Goal: Complete application form: Complete application form

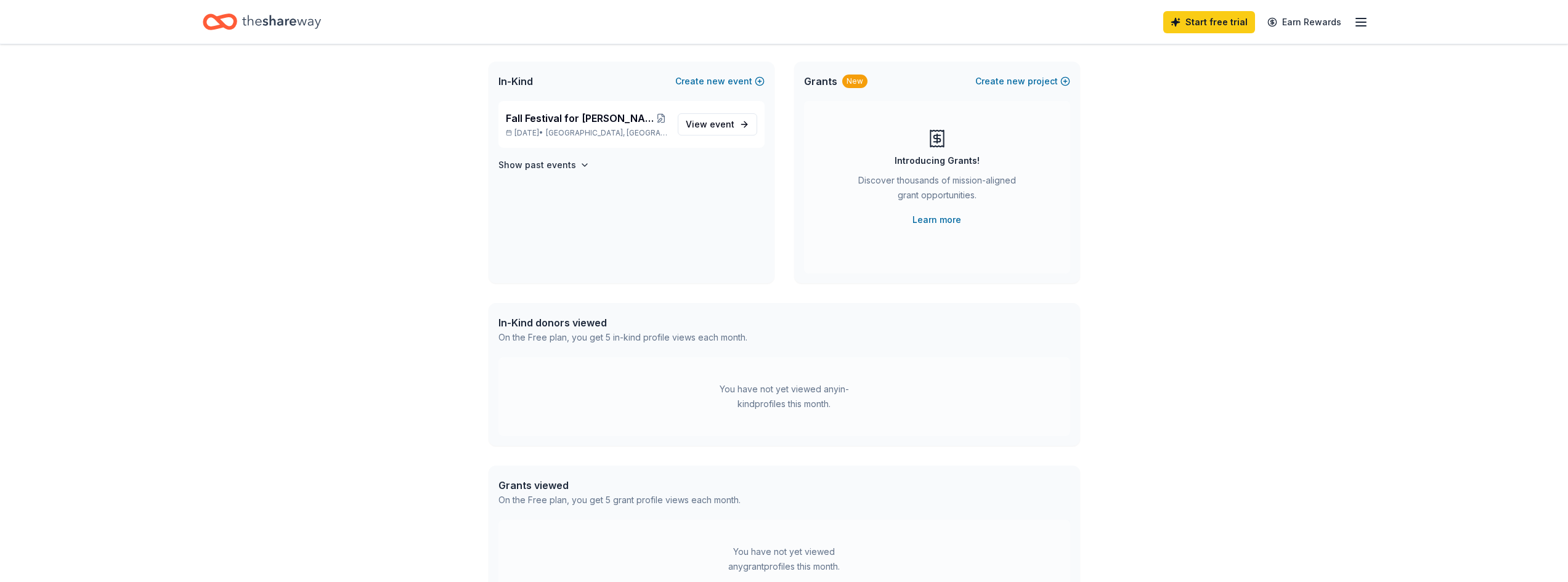
scroll to position [61, 0]
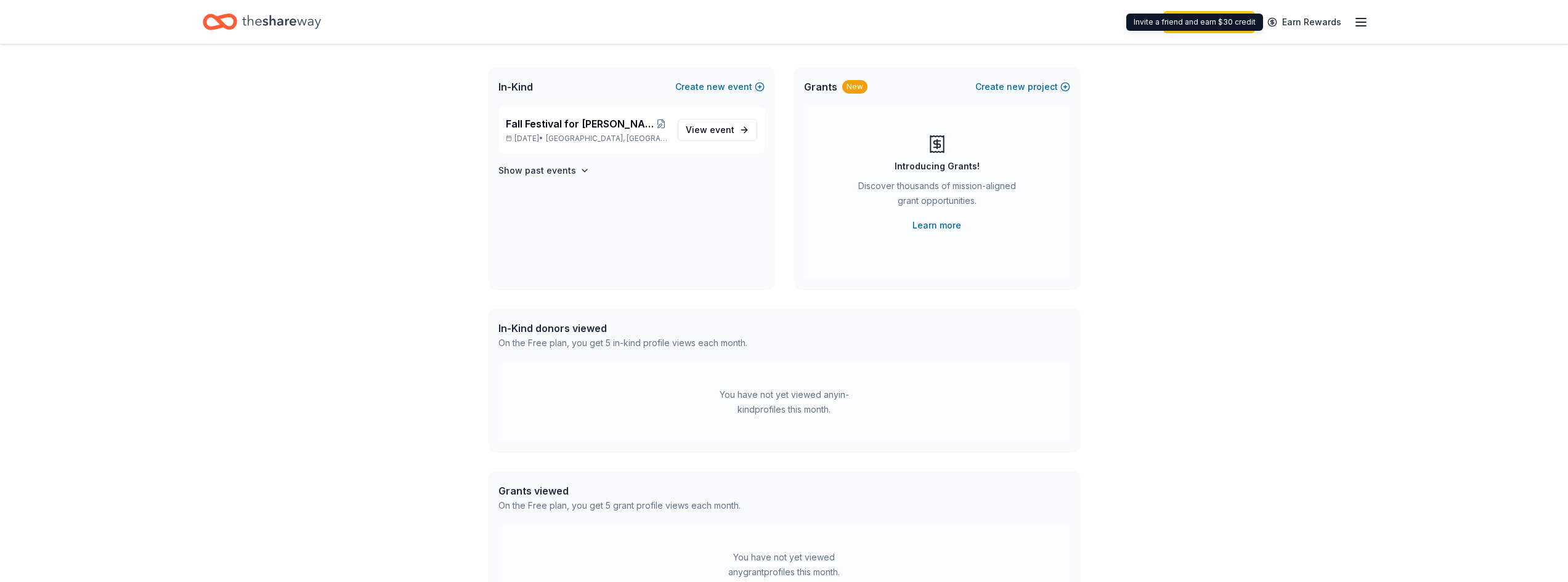
click at [1363, 16] on icon "button" at bounding box center [1361, 23] width 15 height 15
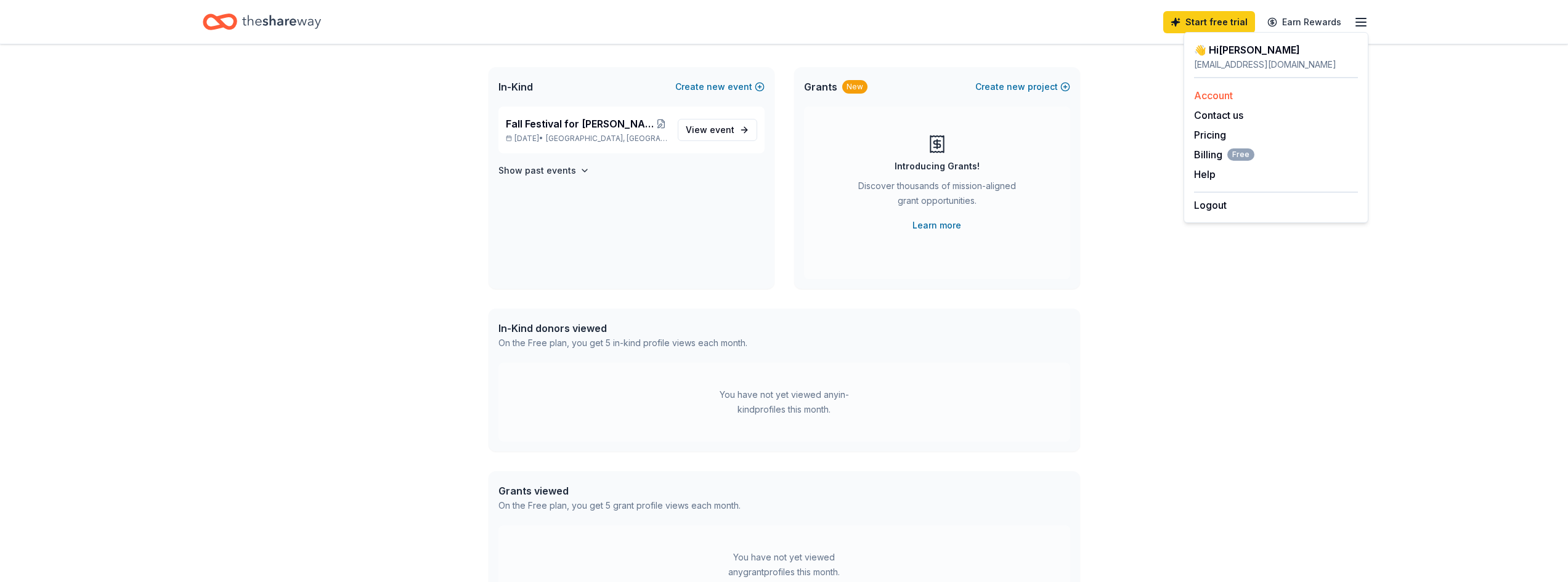
click at [1224, 95] on link "Account" at bounding box center [1213, 95] width 39 height 12
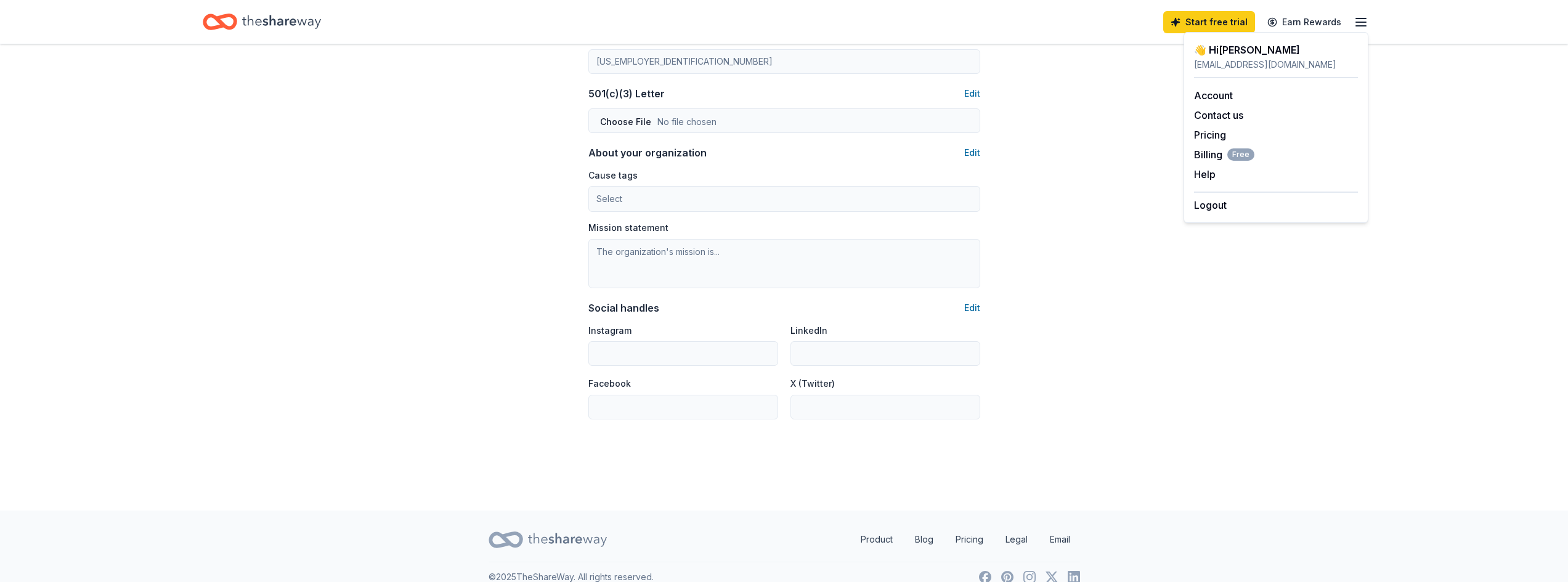
scroll to position [651, 0]
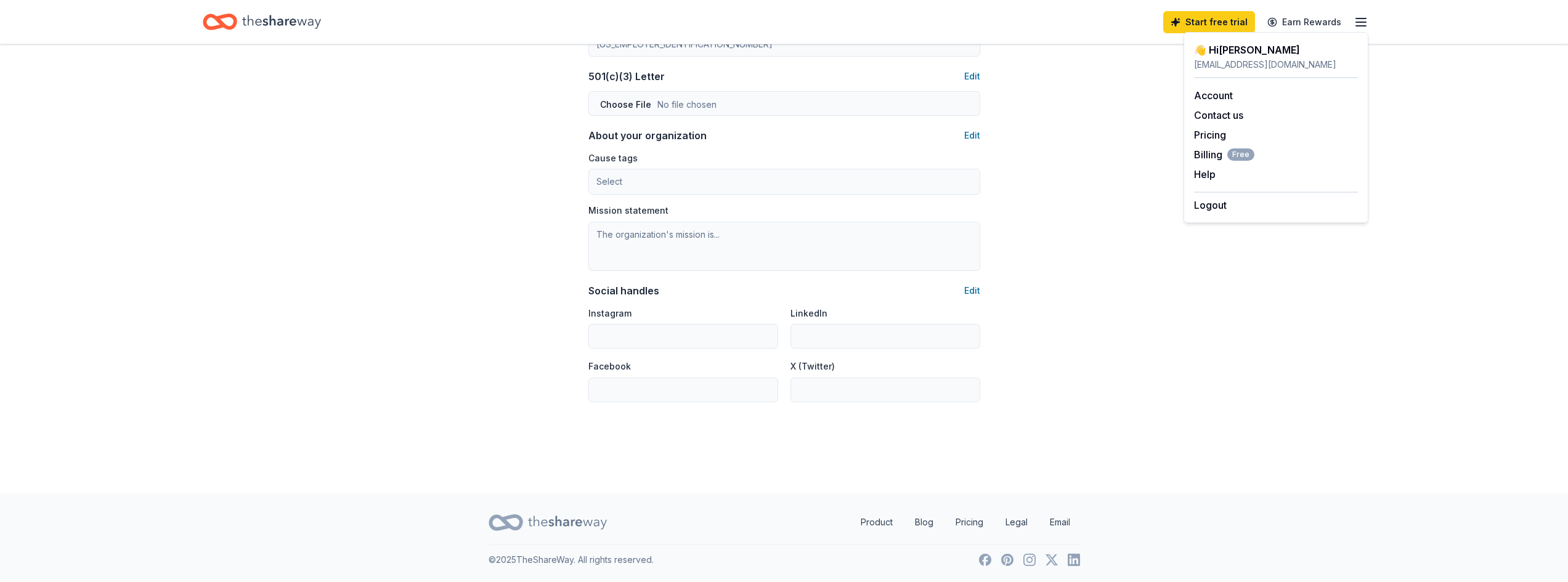
click at [1355, 23] on icon "button" at bounding box center [1361, 23] width 15 height 15
click at [1233, 62] on div "adpialumevents@gmail.com" at bounding box center [1276, 65] width 164 height 15
click at [1239, 49] on div "👋 Hi Patty" at bounding box center [1276, 50] width 164 height 15
click at [1232, 57] on div "adpialumevents@gmail.com" at bounding box center [1276, 65] width 164 height 15
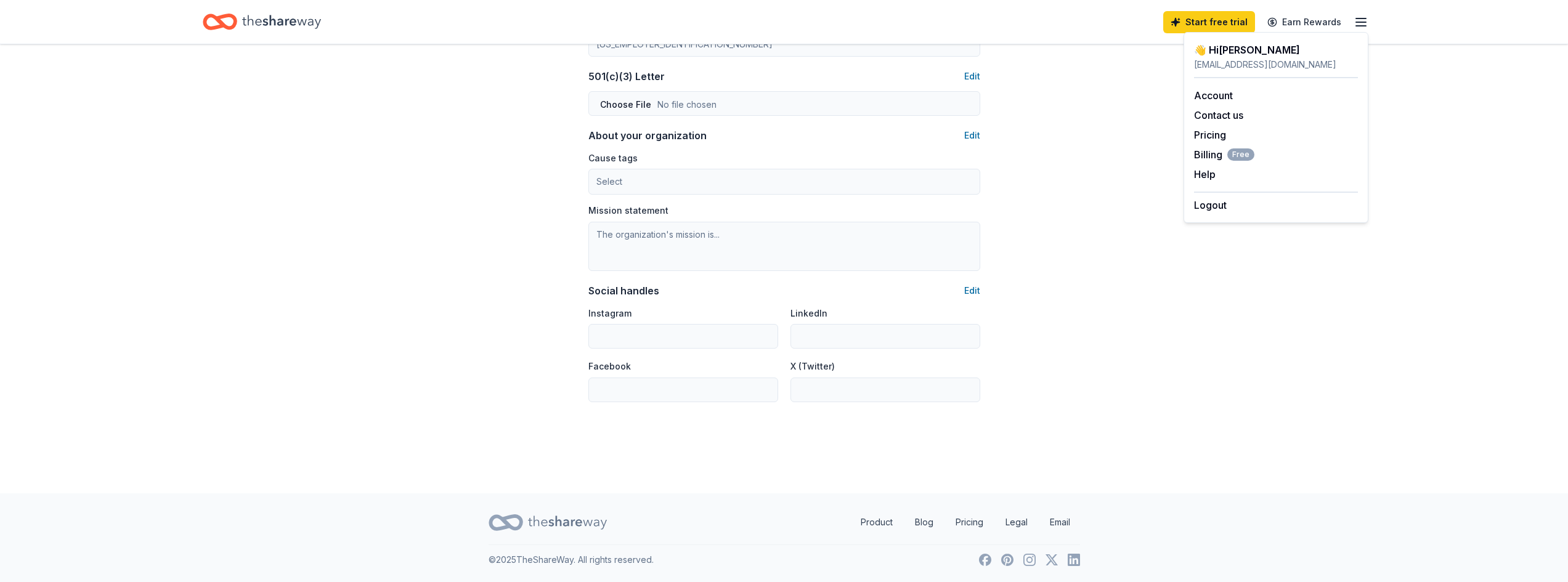
click at [1365, 24] on icon "button" at bounding box center [1361, 23] width 15 height 15
click at [1220, 92] on link "Account" at bounding box center [1213, 95] width 39 height 12
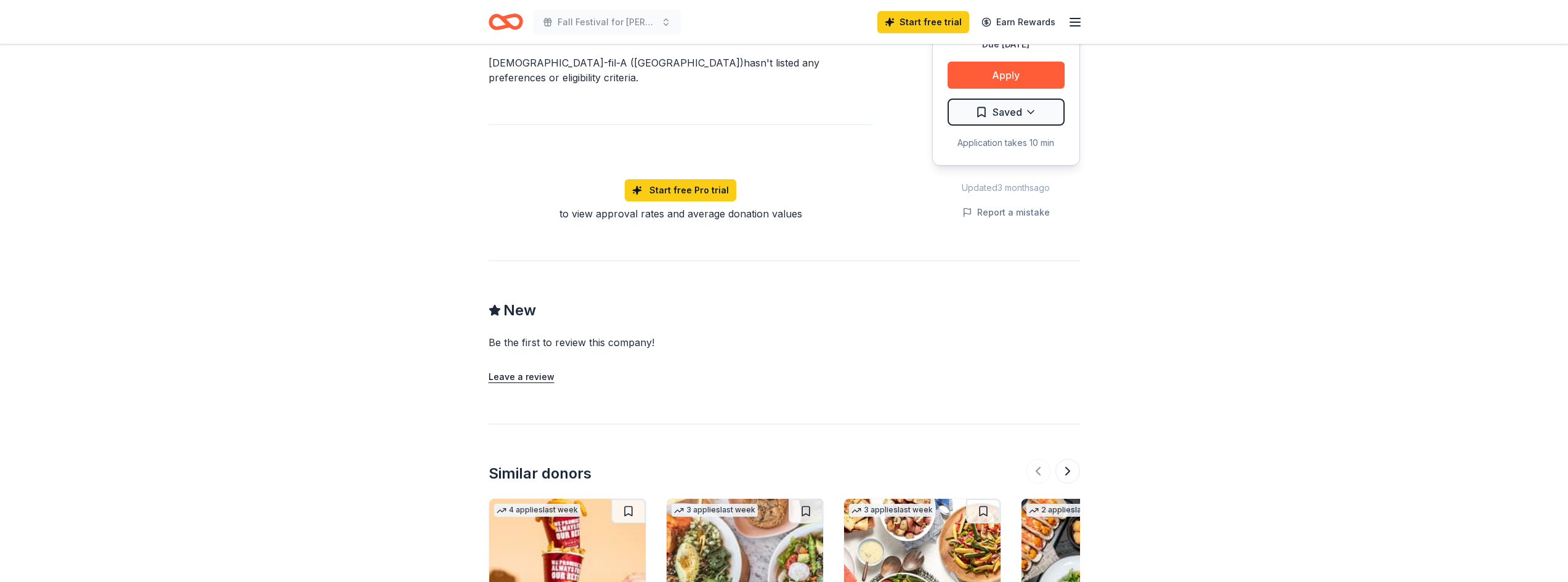
scroll to position [616, 0]
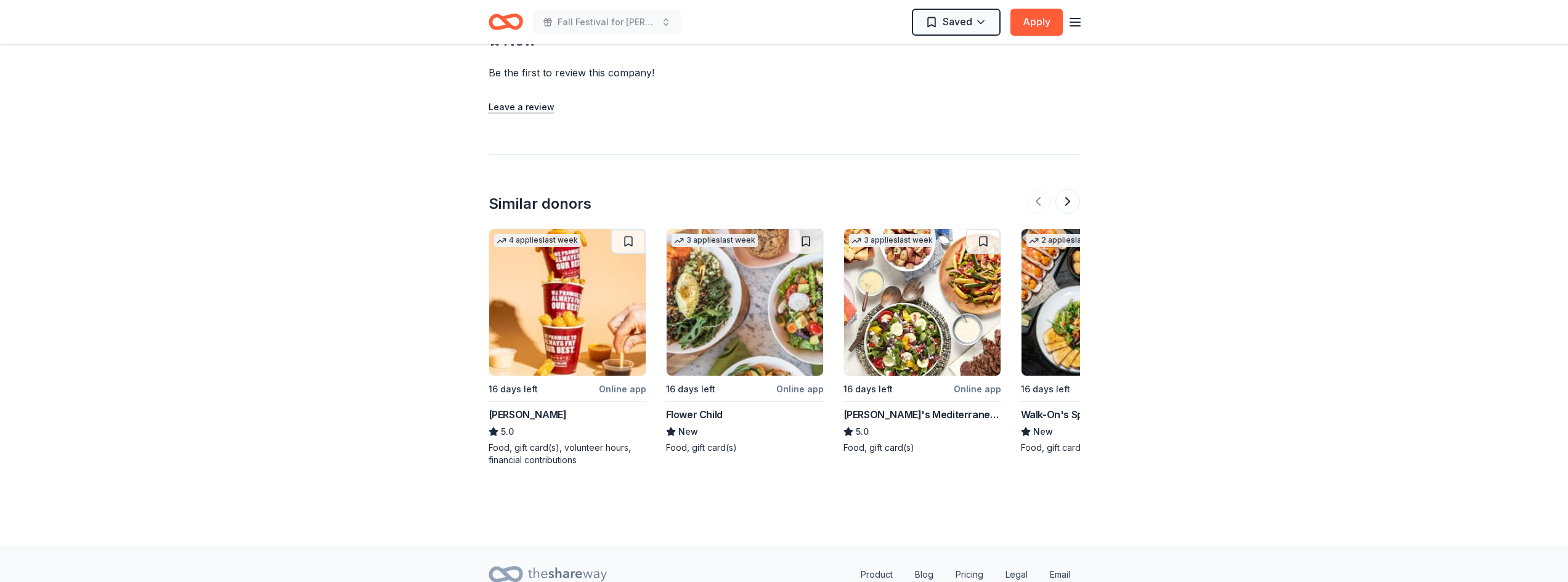
scroll to position [1012, 0]
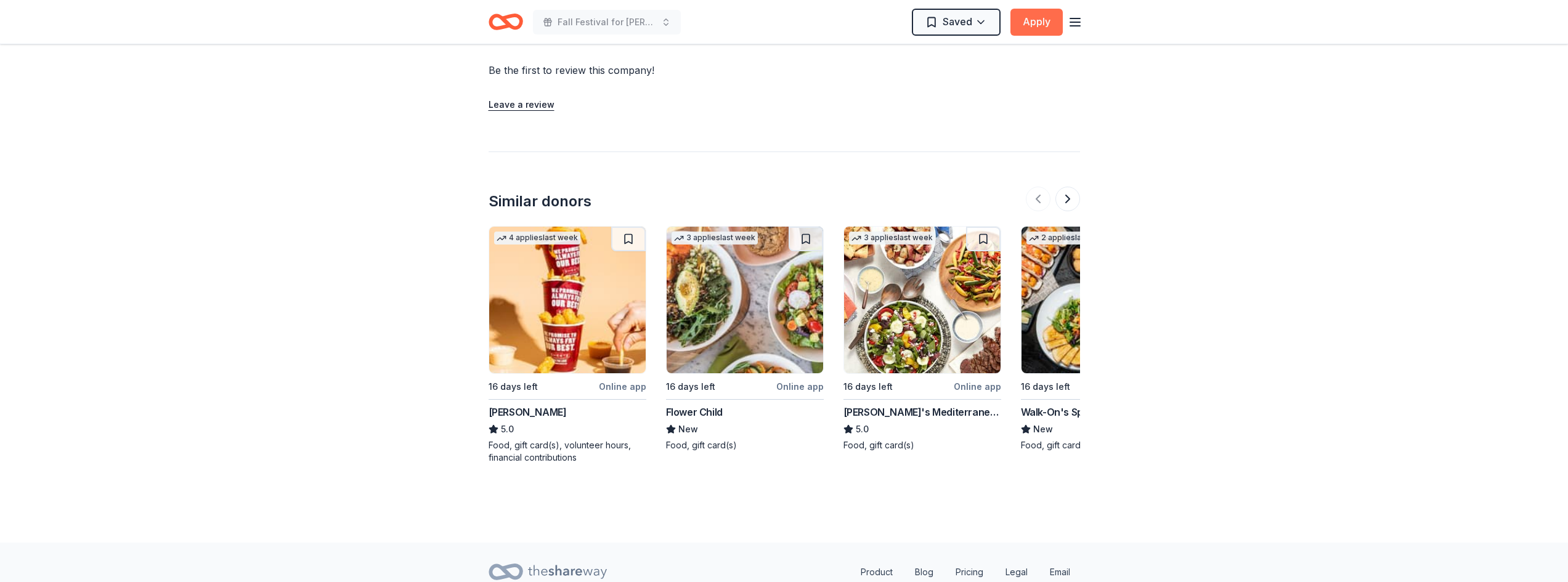
click at [1035, 19] on button "Apply" at bounding box center [1037, 22] width 53 height 27
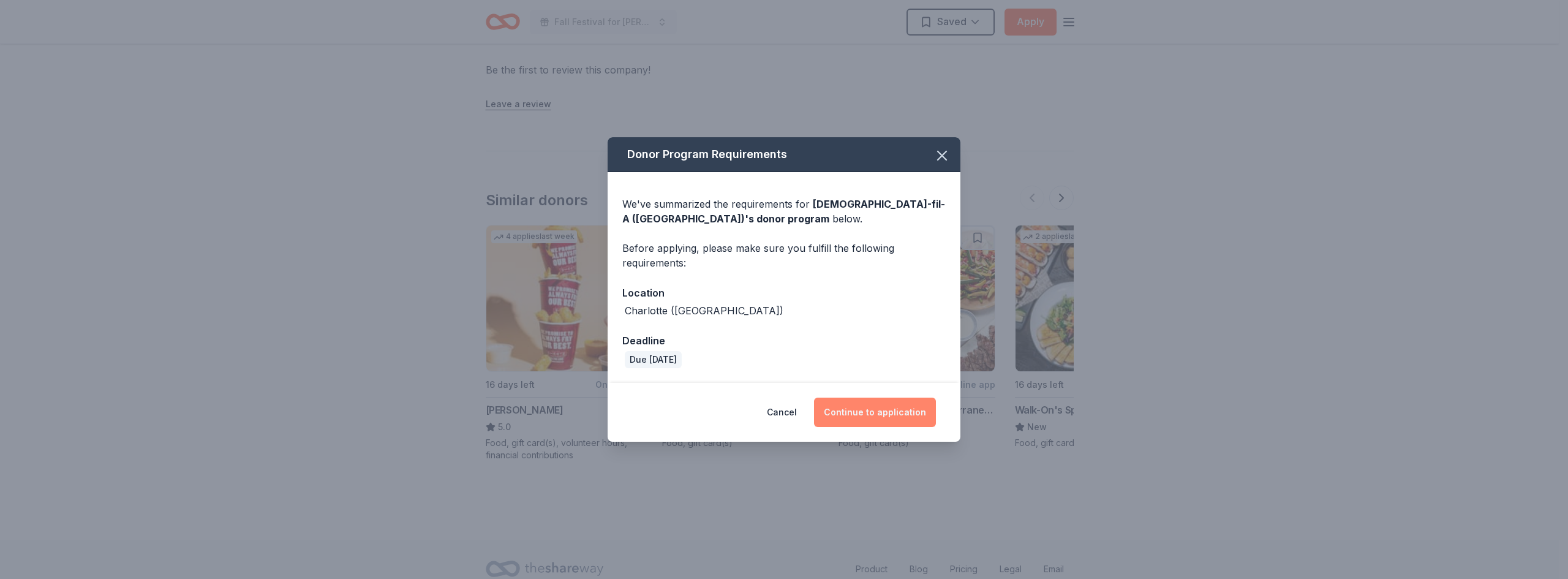
click at [873, 413] on button "Continue to application" at bounding box center [875, 412] width 122 height 29
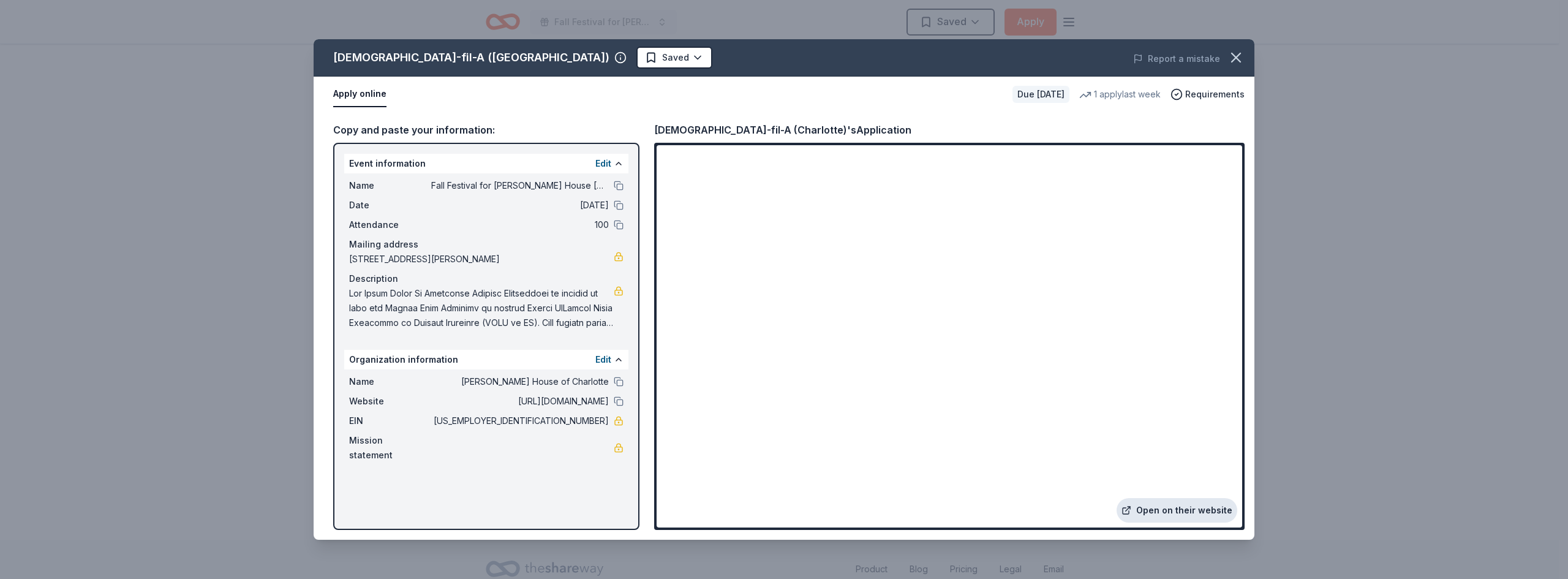
click at [1192, 511] on link "Open on their website" at bounding box center [1176, 511] width 121 height 24
click at [1229, 61] on icon "button" at bounding box center [1236, 57] width 17 height 17
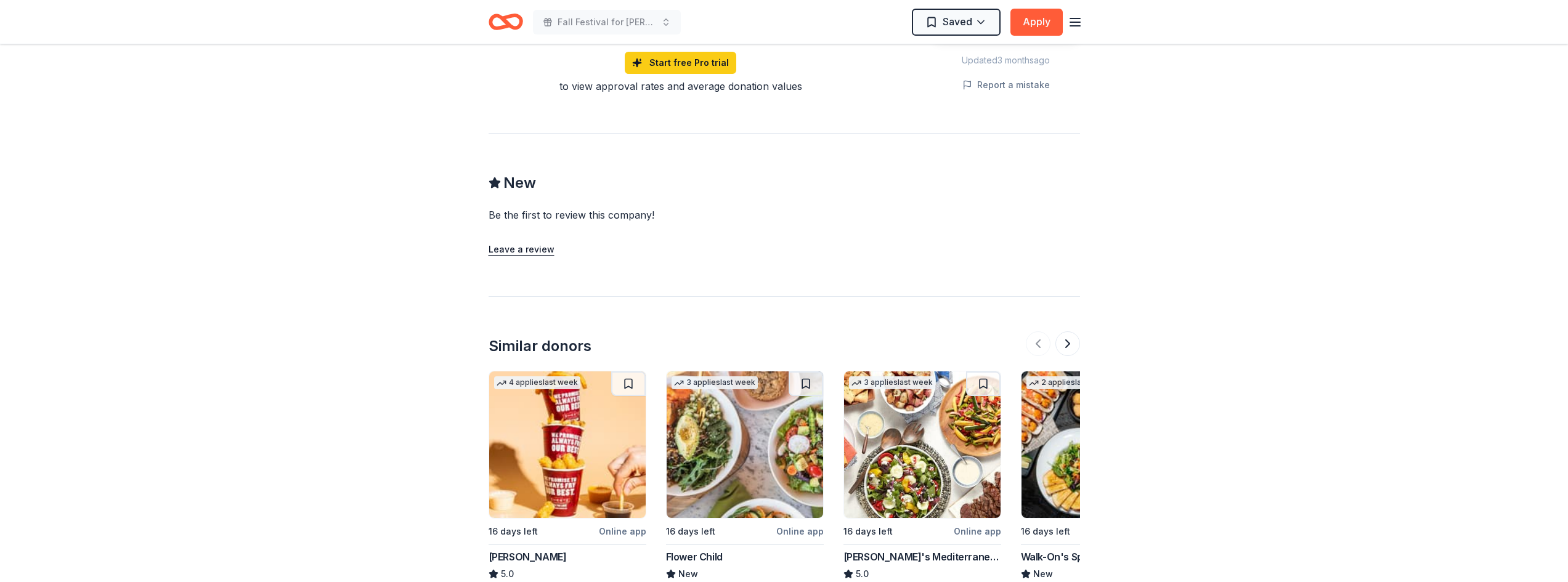
scroll to position [889, 0]
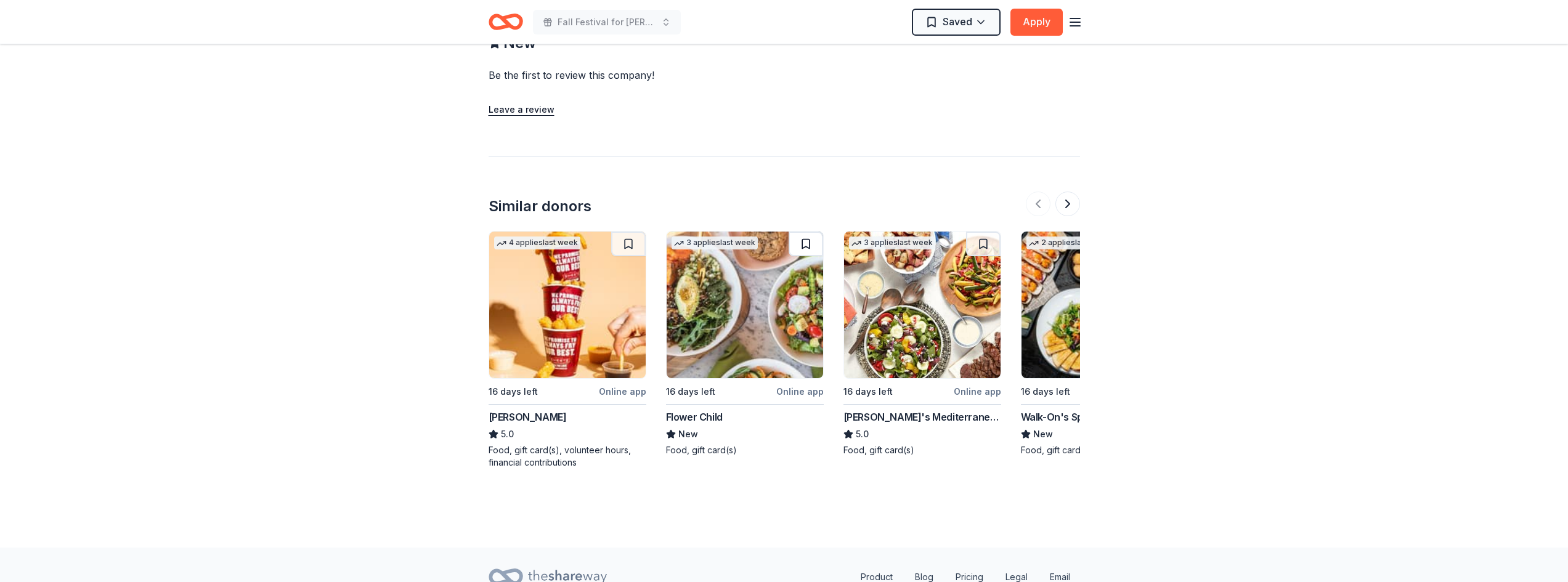
scroll to position [1012, 0]
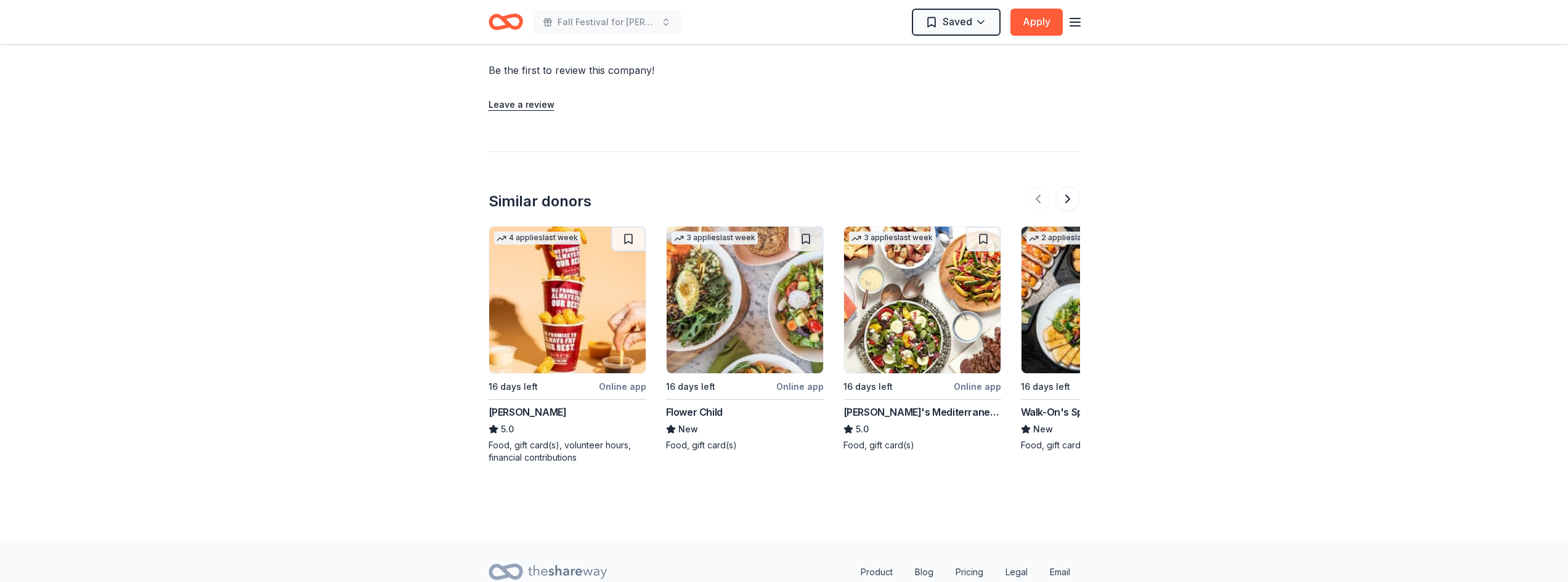
click at [690, 404] on div "Flower Child" at bounding box center [694, 412] width 56 height 15
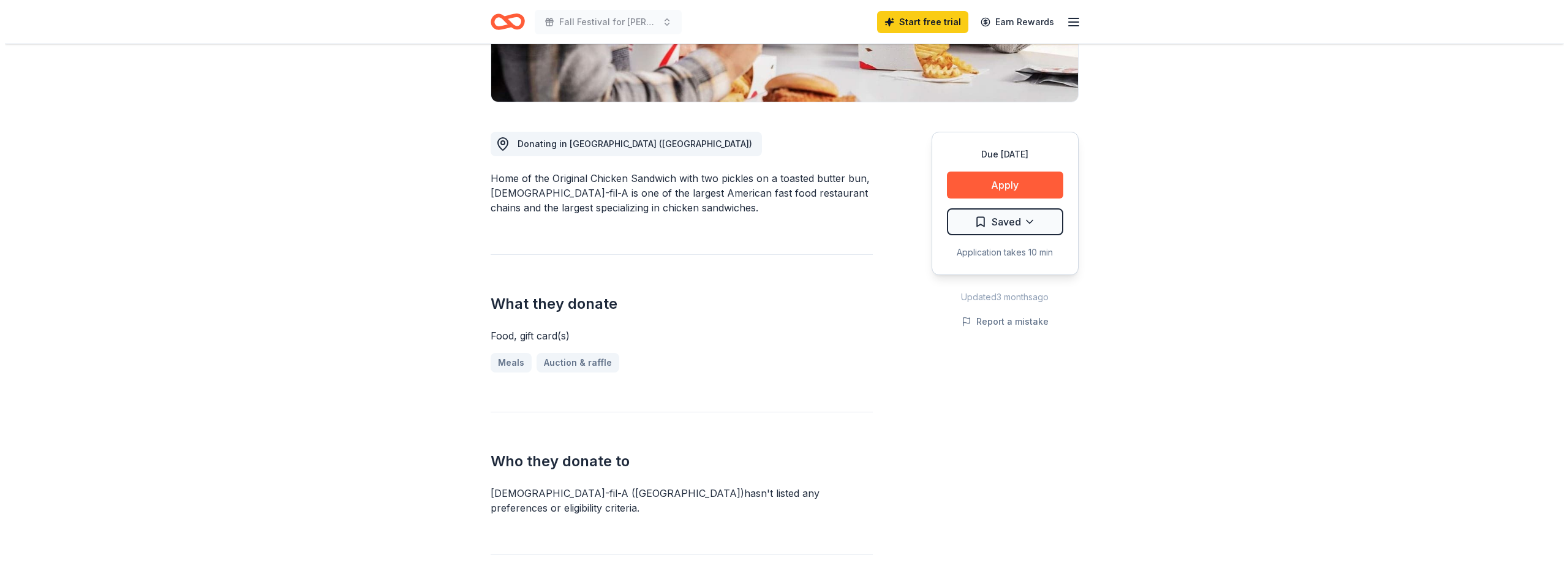
scroll to position [271, 0]
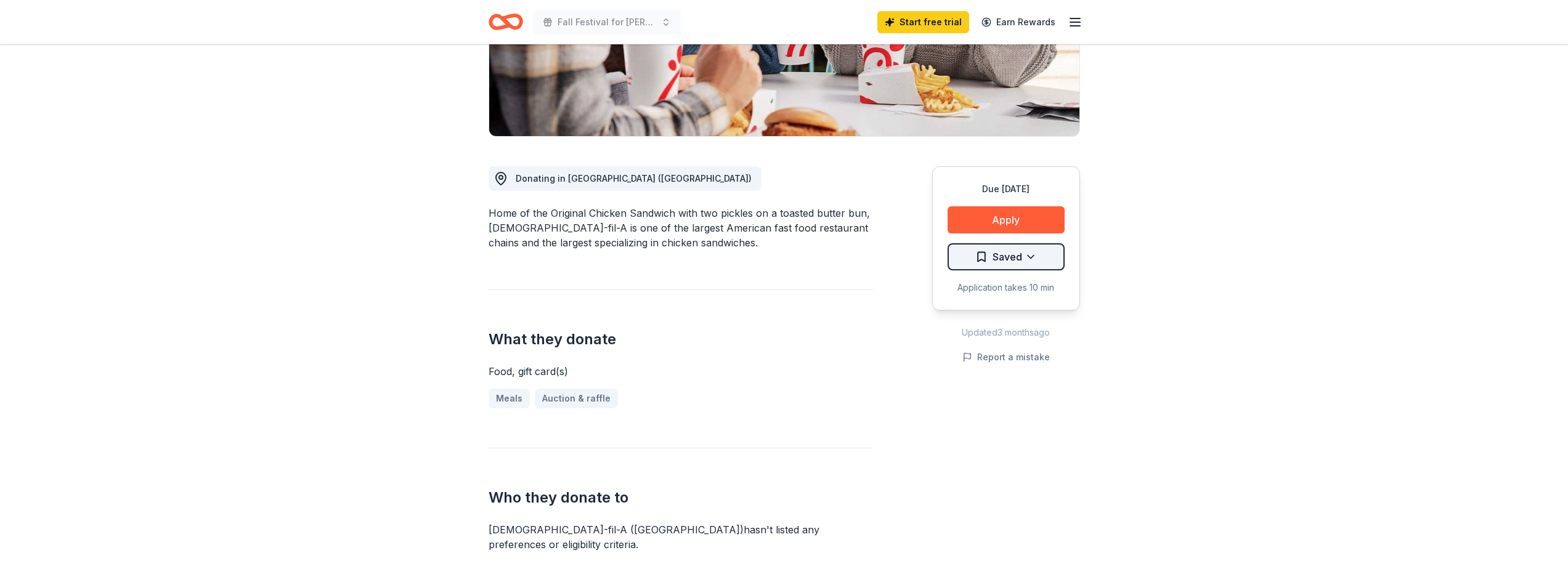
click at [1028, 219] on html "Fall Festival for Ronald McDonald House Charlotte Start free trial Earn Rewards…" at bounding box center [784, 18] width 1568 height 582
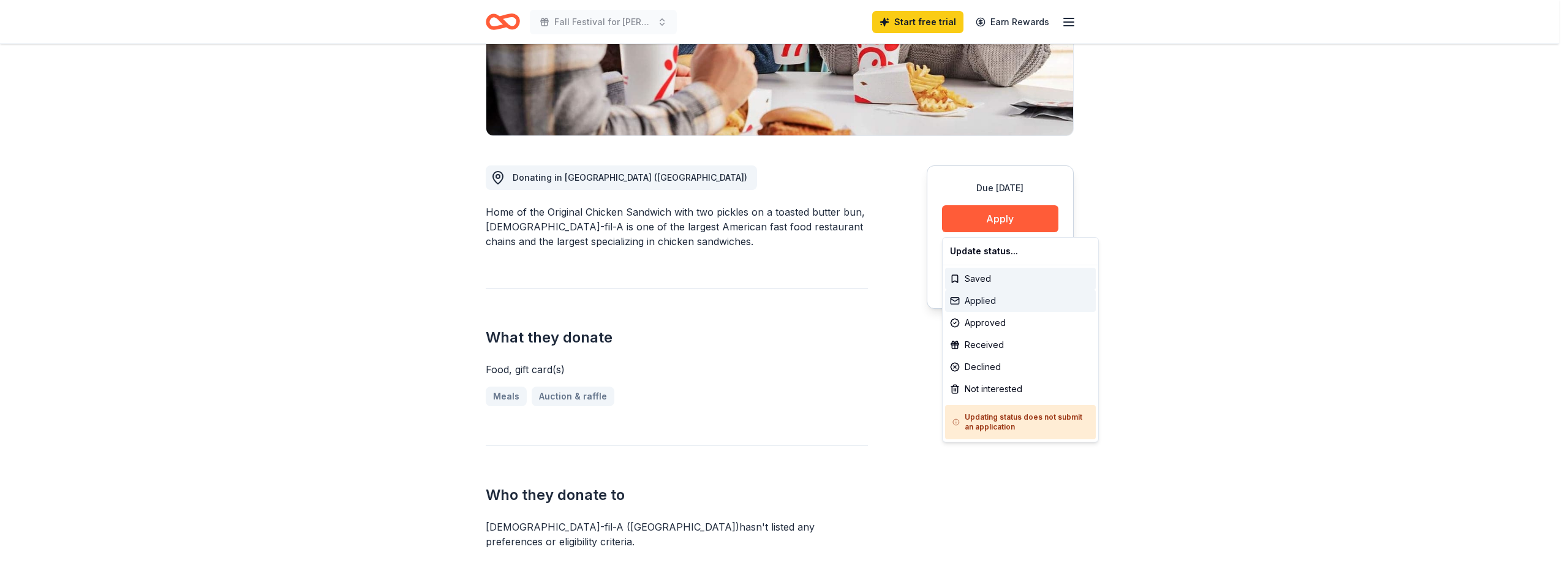
click at [982, 297] on div "Applied" at bounding box center [1020, 301] width 151 height 22
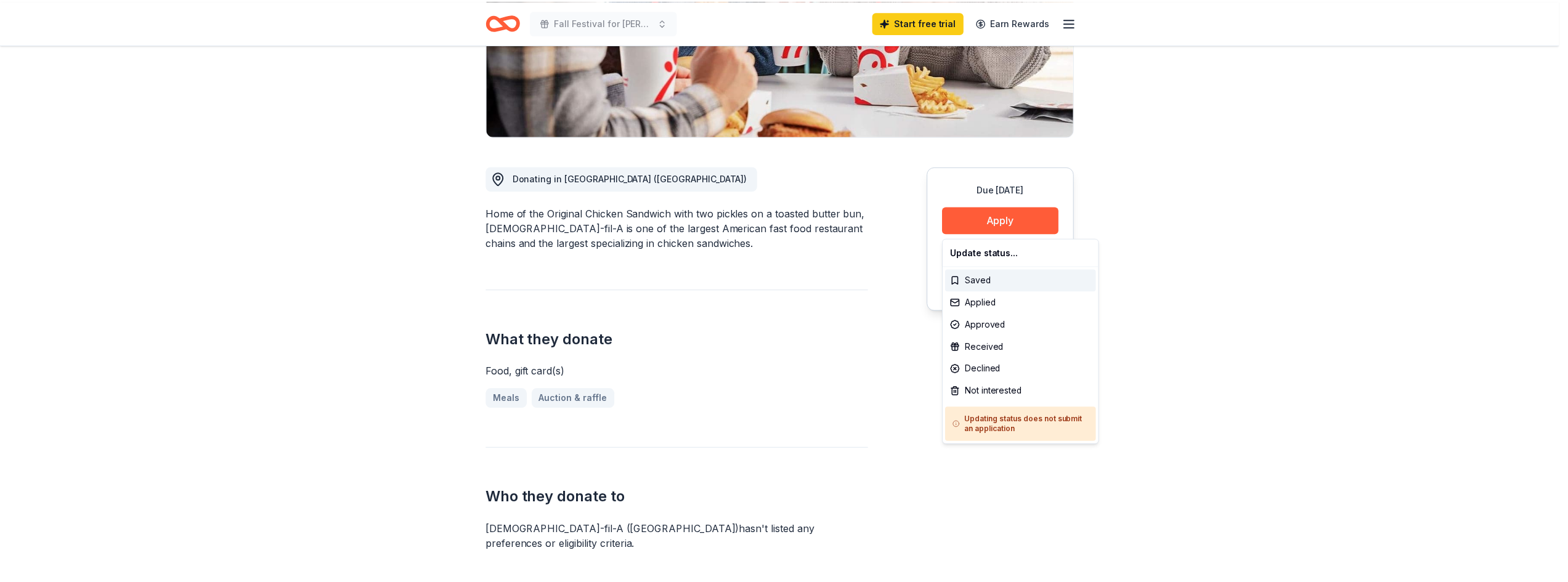
scroll to position [0, 0]
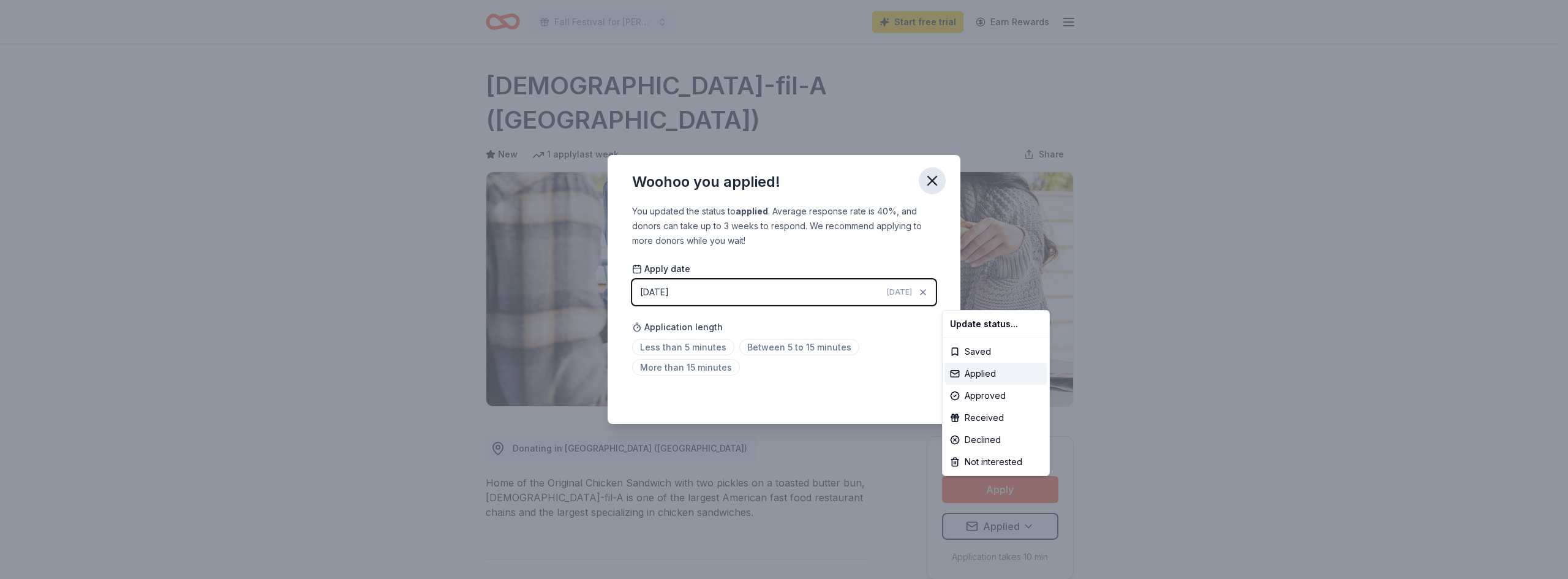
click at [935, 180] on html "Fall Festival for Ronald McDonald House Charlotte Start free trial Earn Rewards…" at bounding box center [784, 289] width 1568 height 579
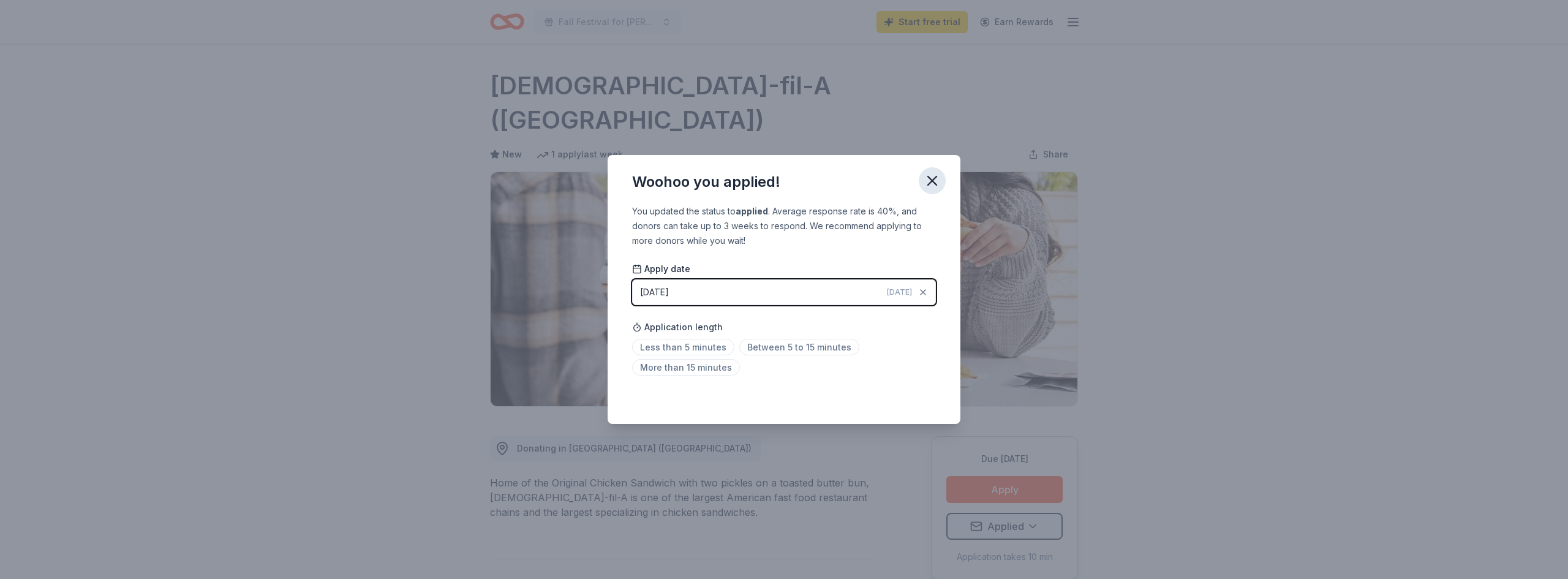
click at [939, 183] on icon "button" at bounding box center [932, 181] width 17 height 17
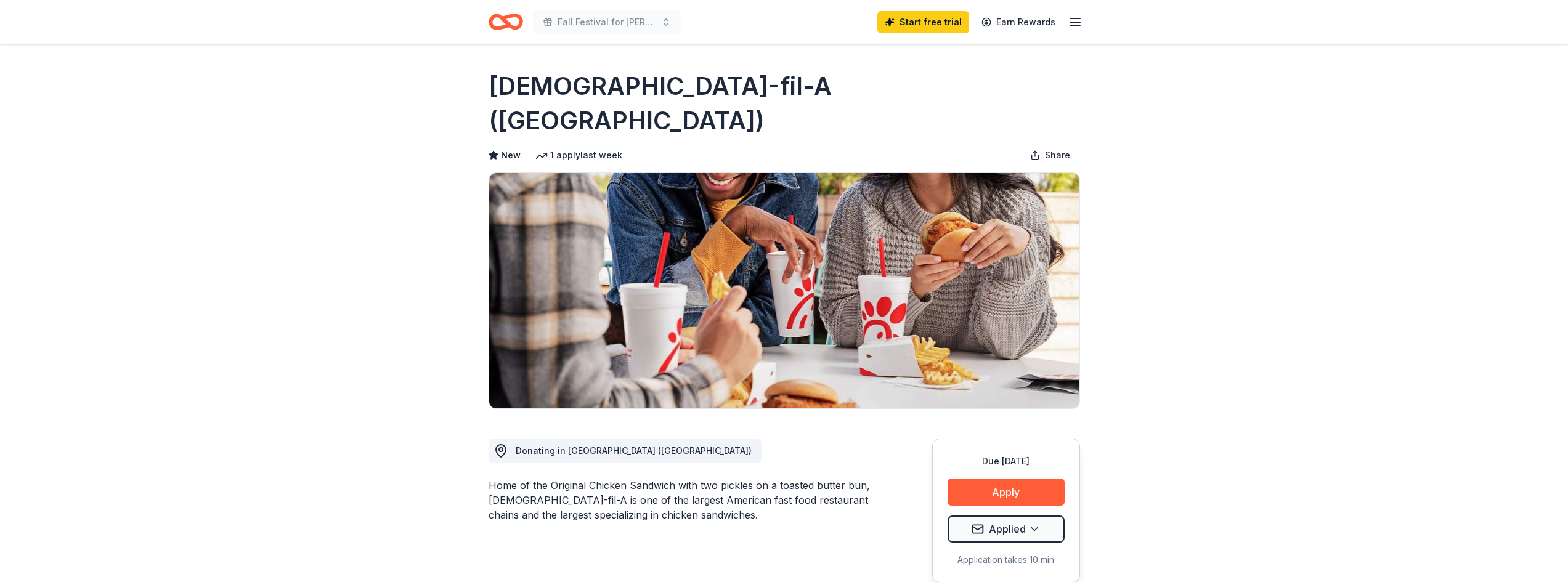
click at [1072, 21] on icon "button" at bounding box center [1075, 23] width 15 height 15
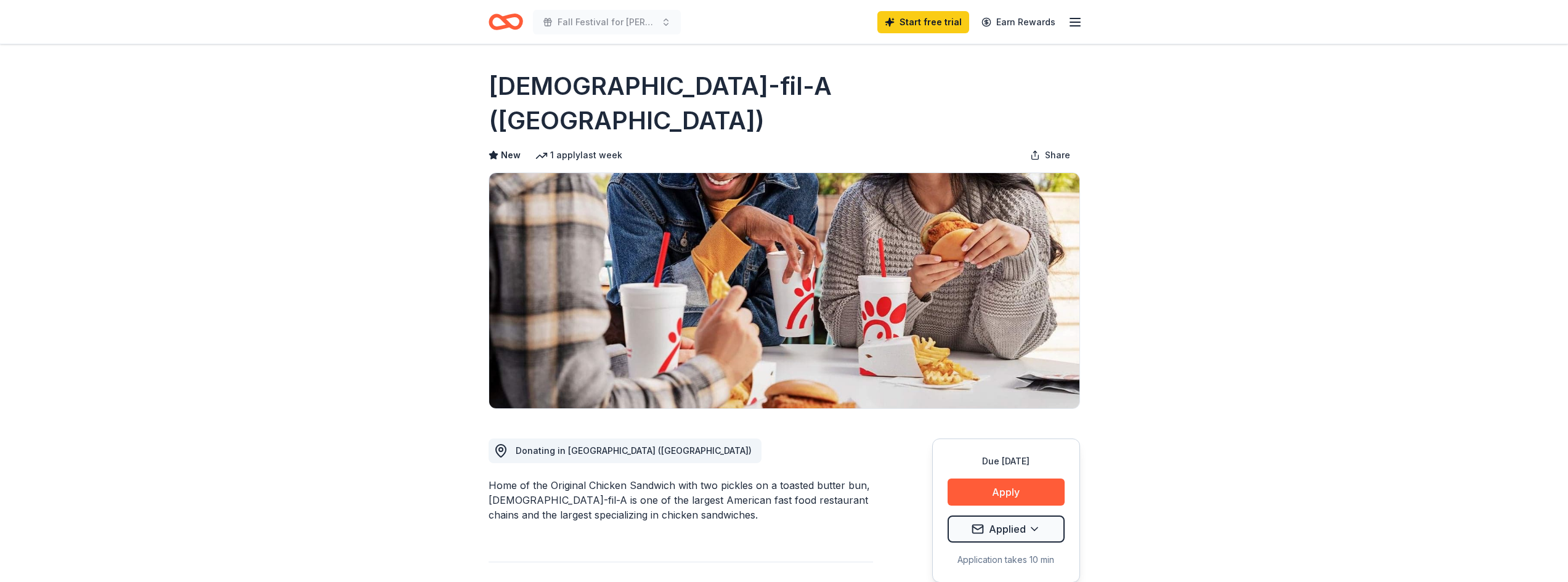
click at [507, 21] on icon "Home" at bounding box center [500, 21] width 19 height 12
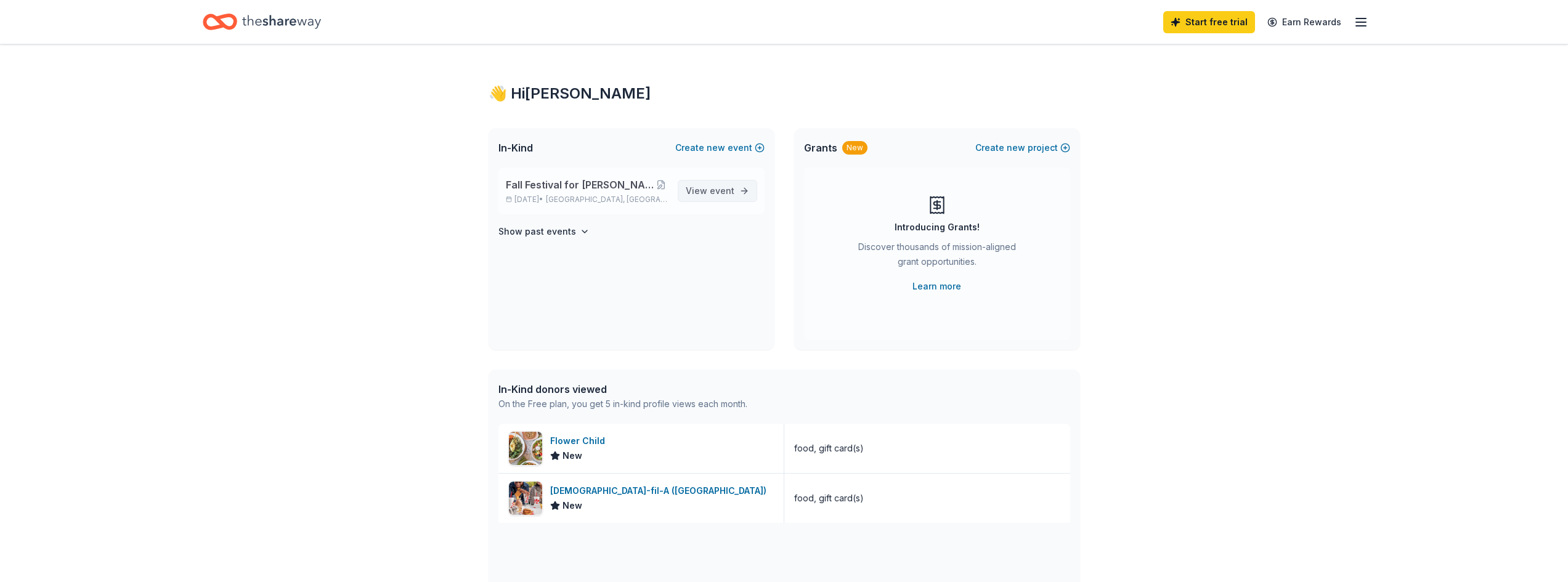
click at [710, 190] on span "View event" at bounding box center [710, 191] width 49 height 15
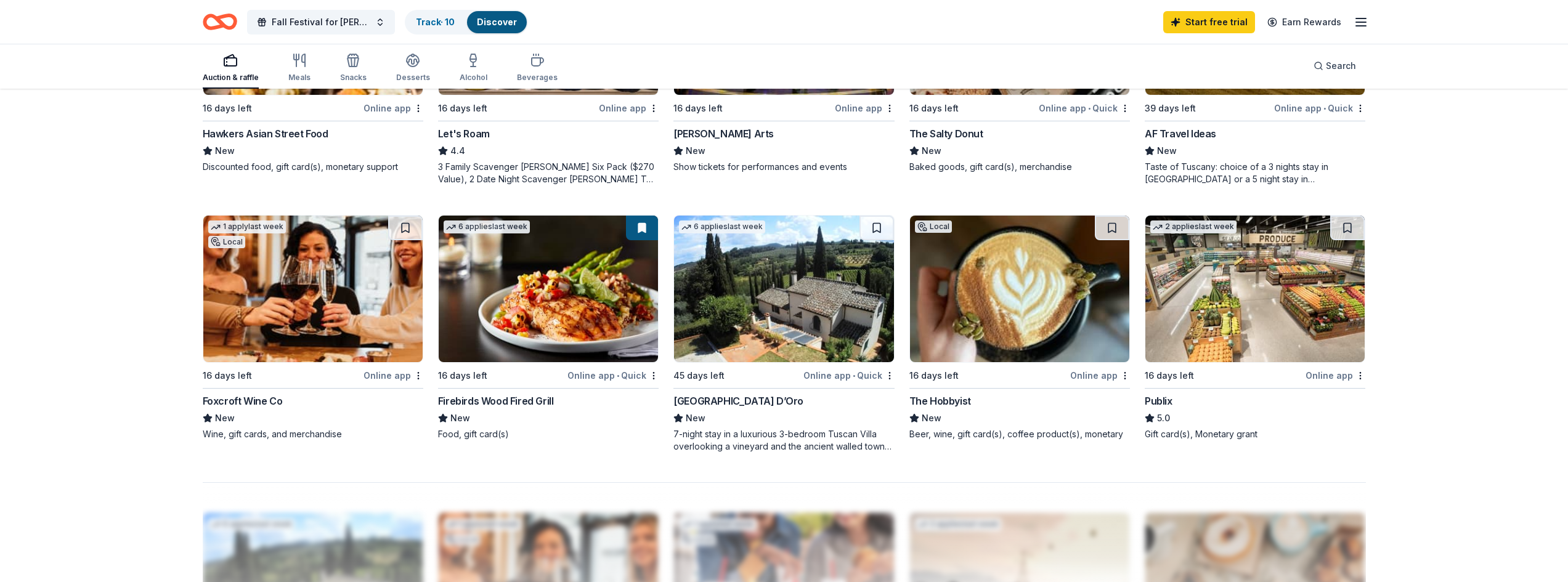
scroll to position [862, 0]
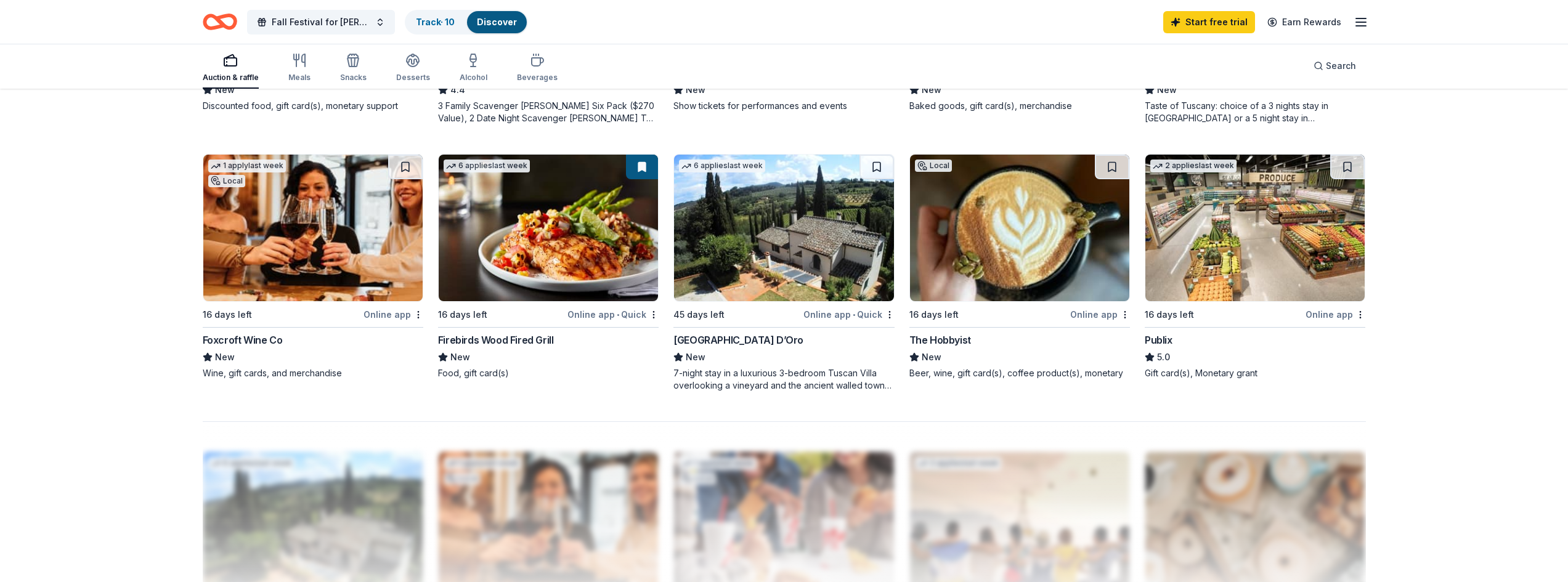
click at [642, 169] on button at bounding box center [642, 166] width 32 height 24
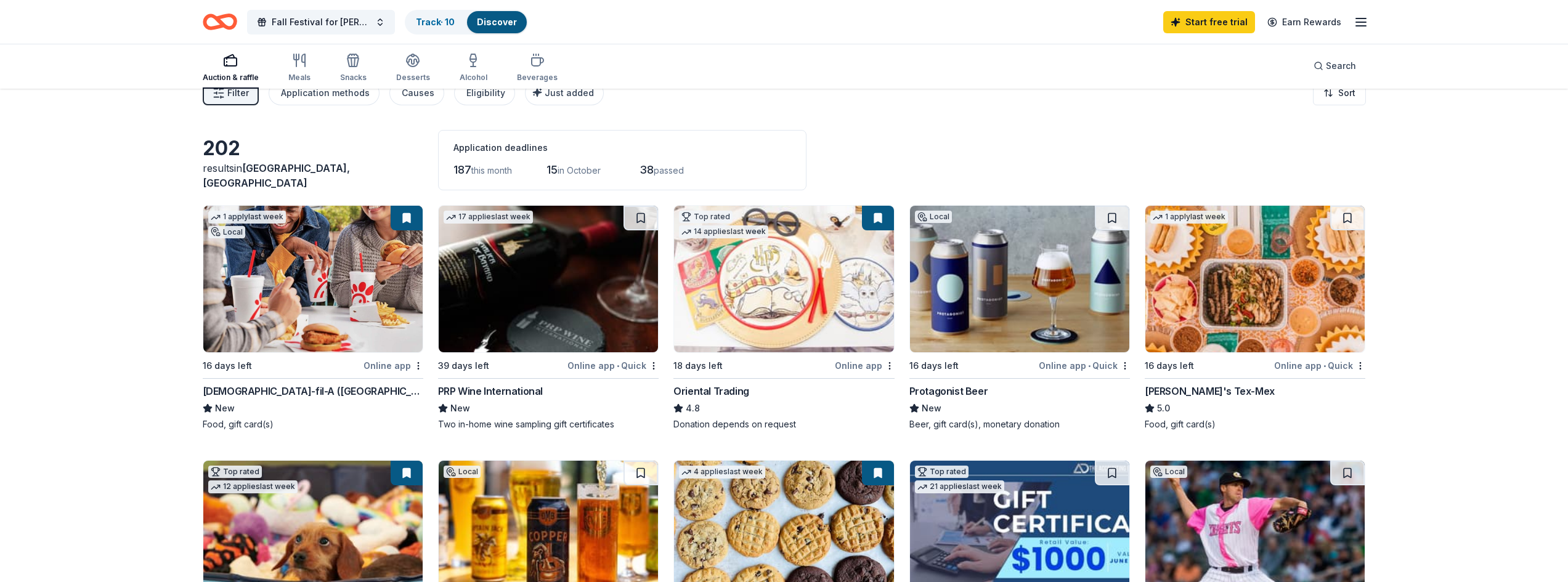
scroll to position [0, 0]
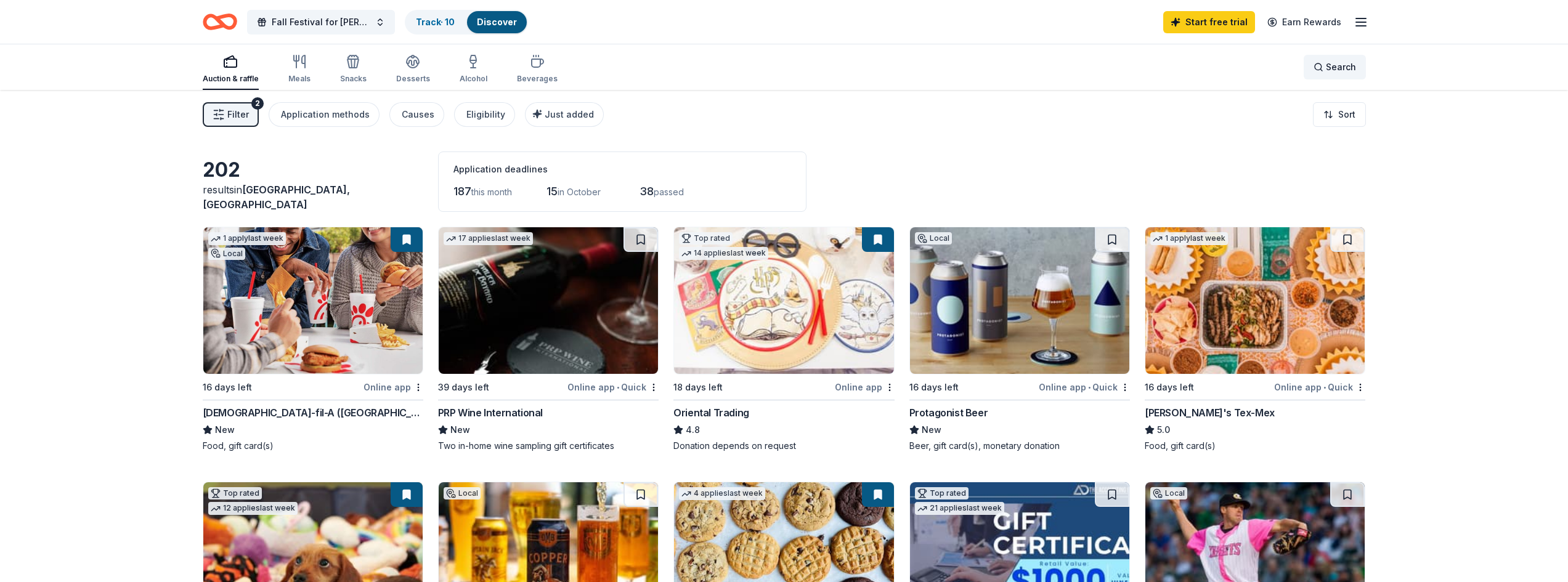
click at [1330, 65] on span "Search" at bounding box center [1341, 68] width 30 height 15
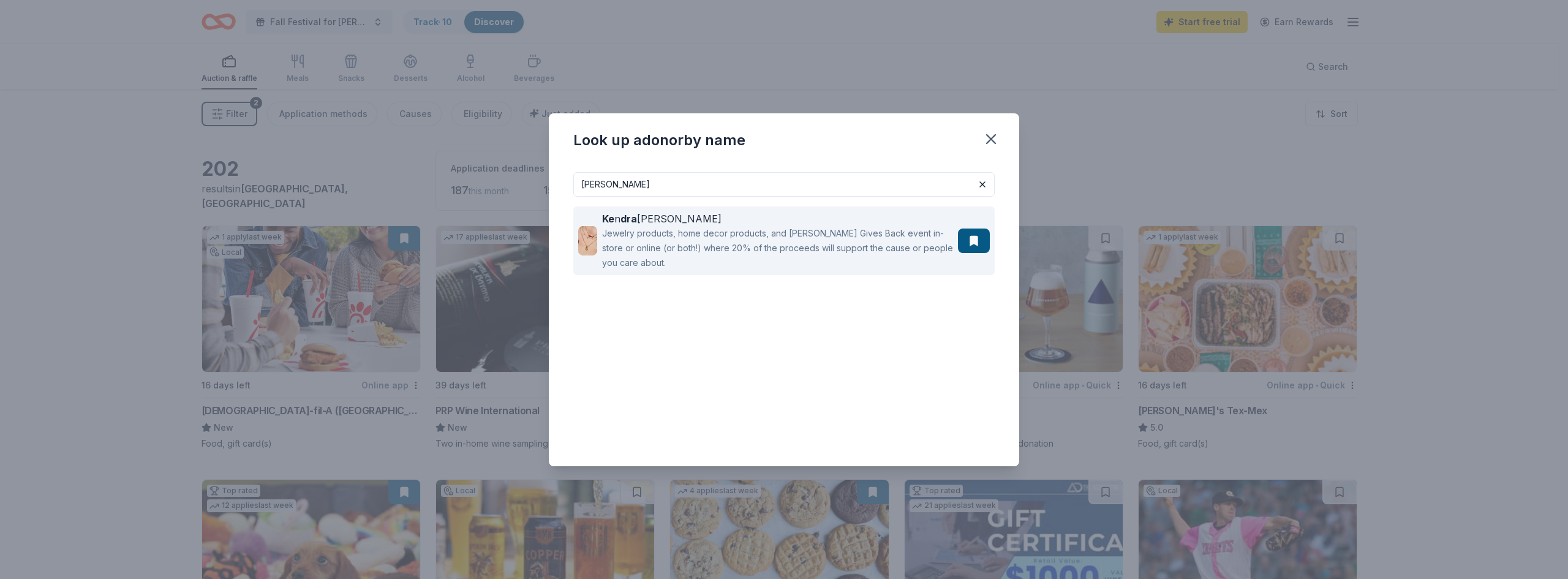
type input "kedra"
click at [724, 238] on div "Jewelry products, home decor products, and Kendra Gives Back event in-store or …" at bounding box center [777, 248] width 351 height 44
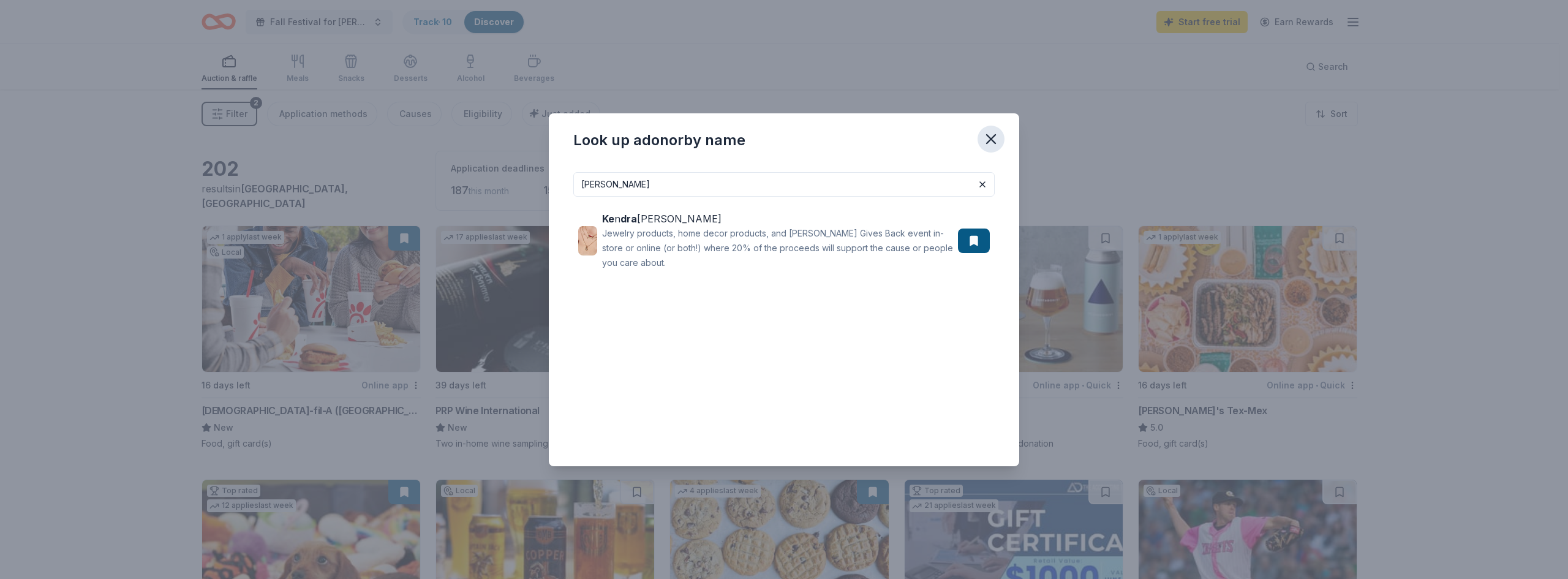
click at [989, 138] on icon "button" at bounding box center [991, 139] width 17 height 17
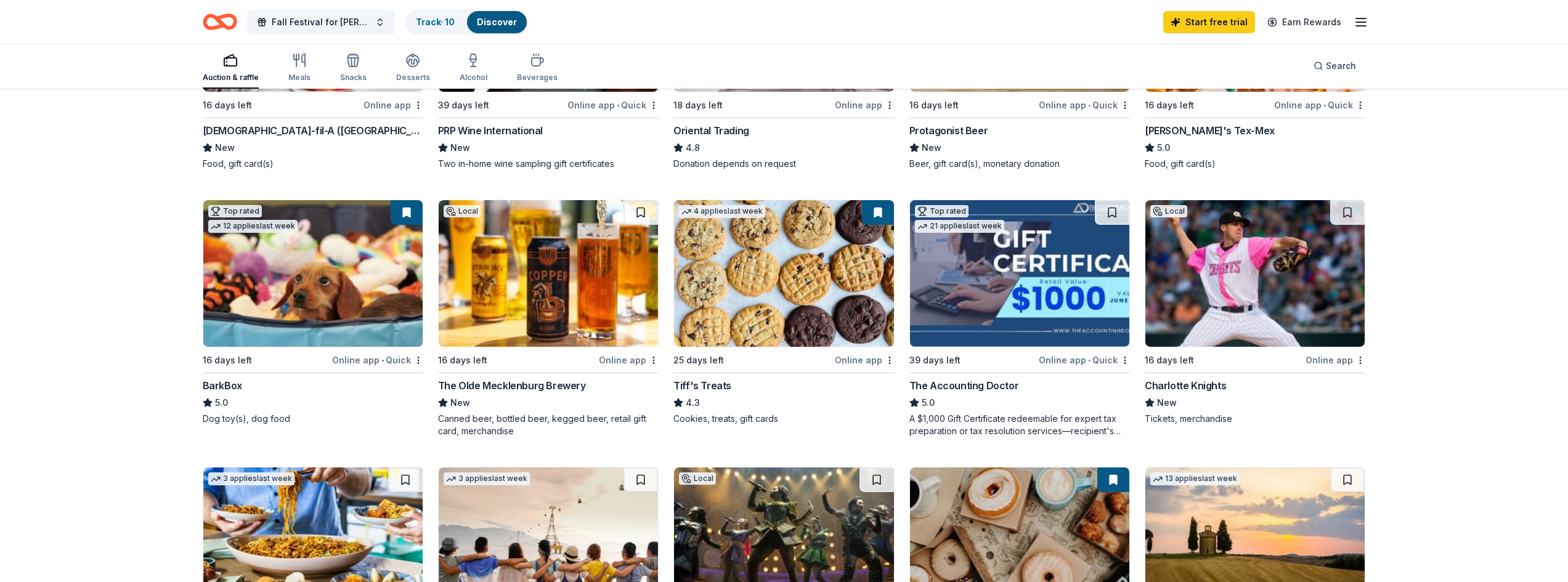
scroll to position [308, 0]
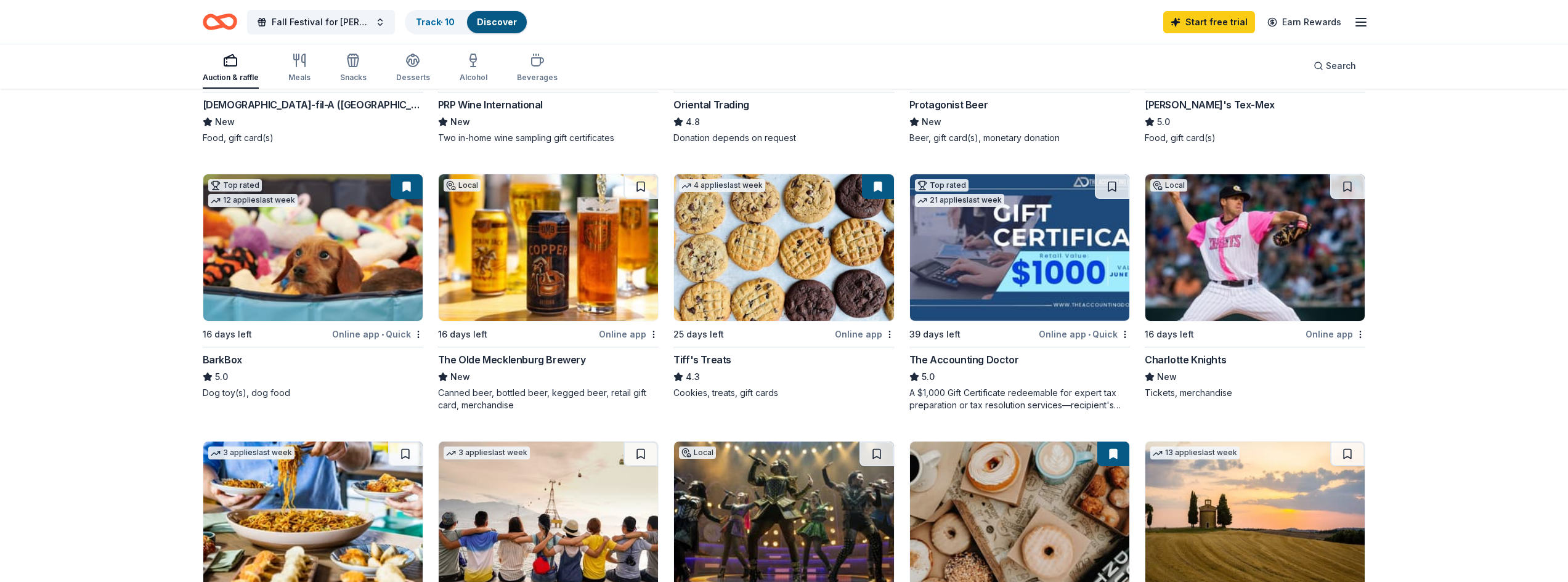
click at [717, 360] on div "Tiff's Treats" at bounding box center [703, 360] width 58 height 15
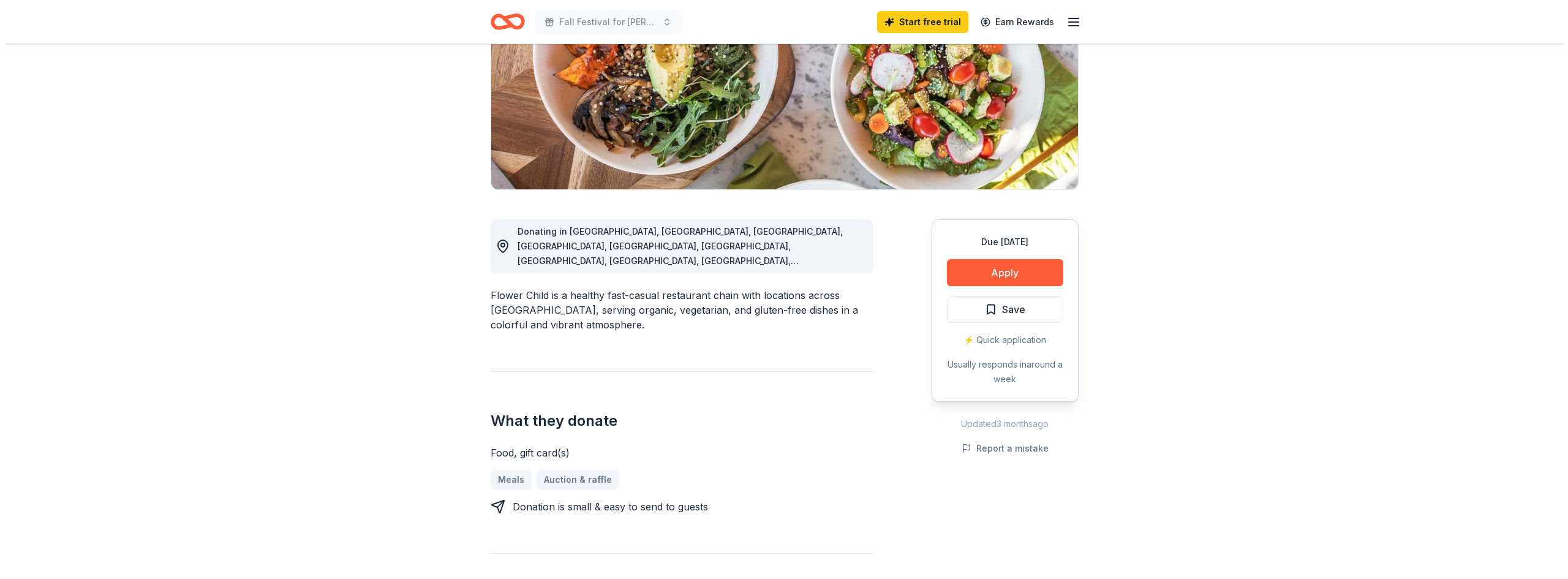
scroll to position [184, 0]
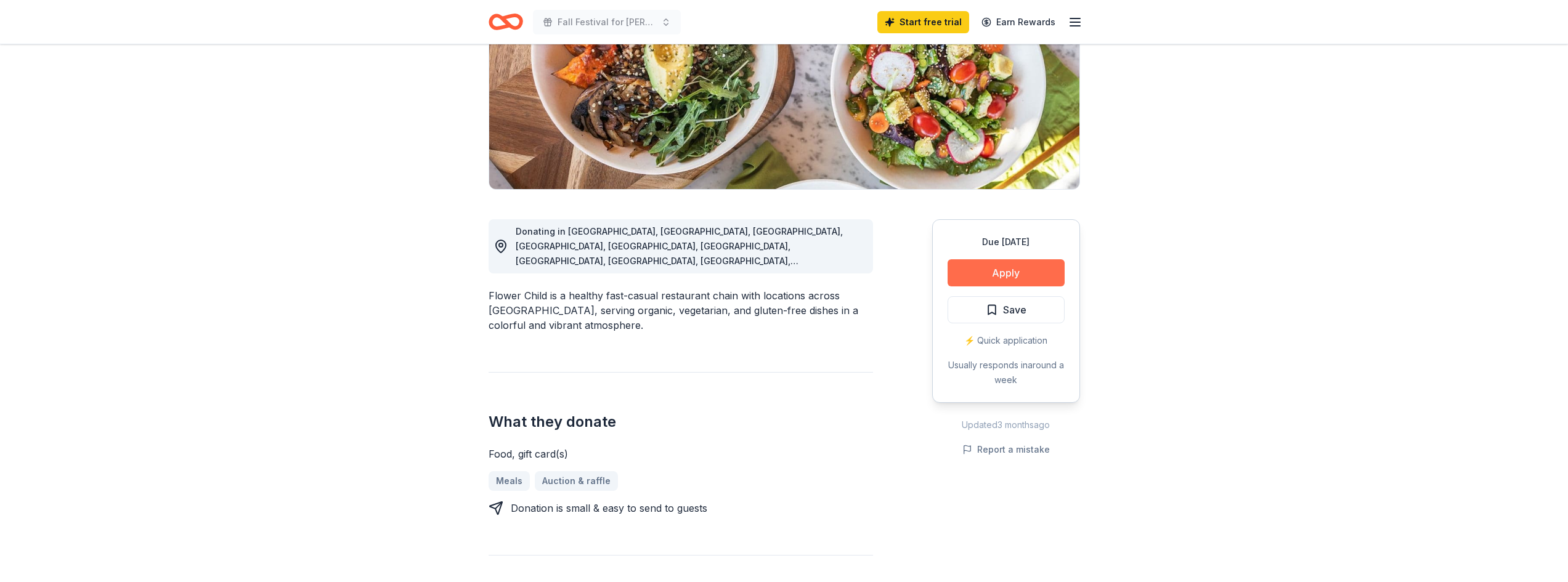
click at [1015, 269] on button "Apply" at bounding box center [1006, 273] width 117 height 27
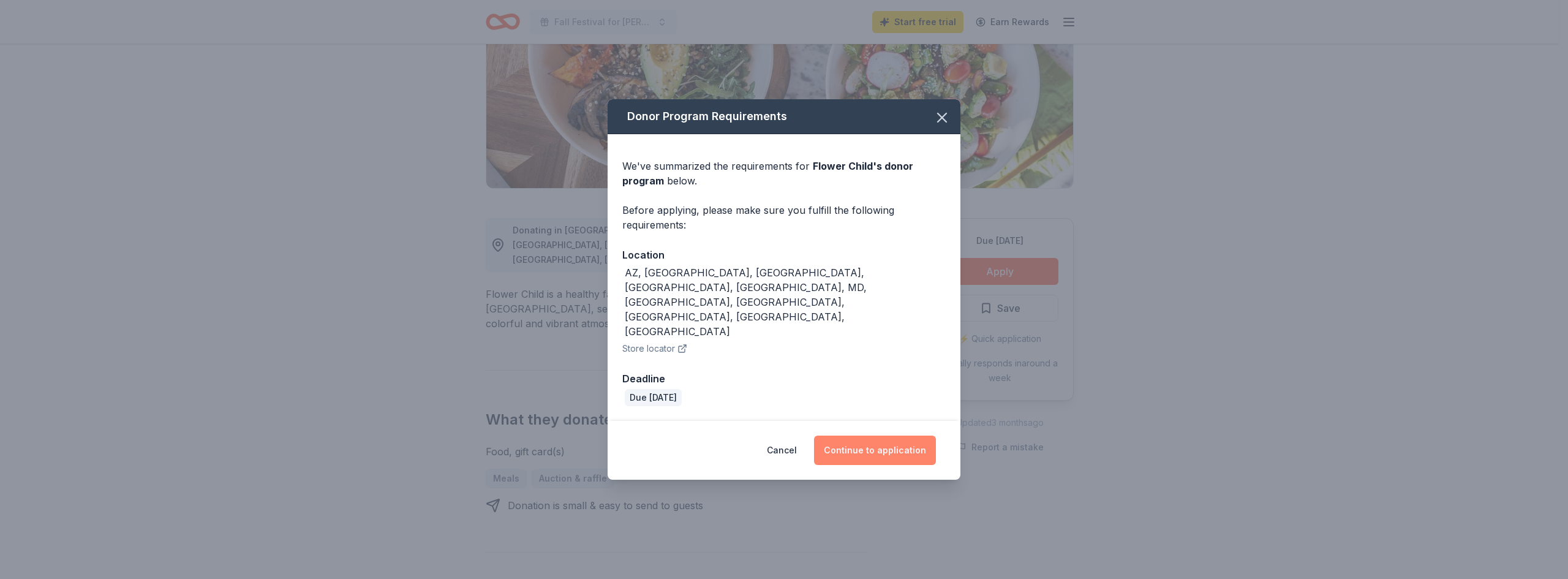
click at [849, 436] on button "Continue to application" at bounding box center [875, 450] width 122 height 29
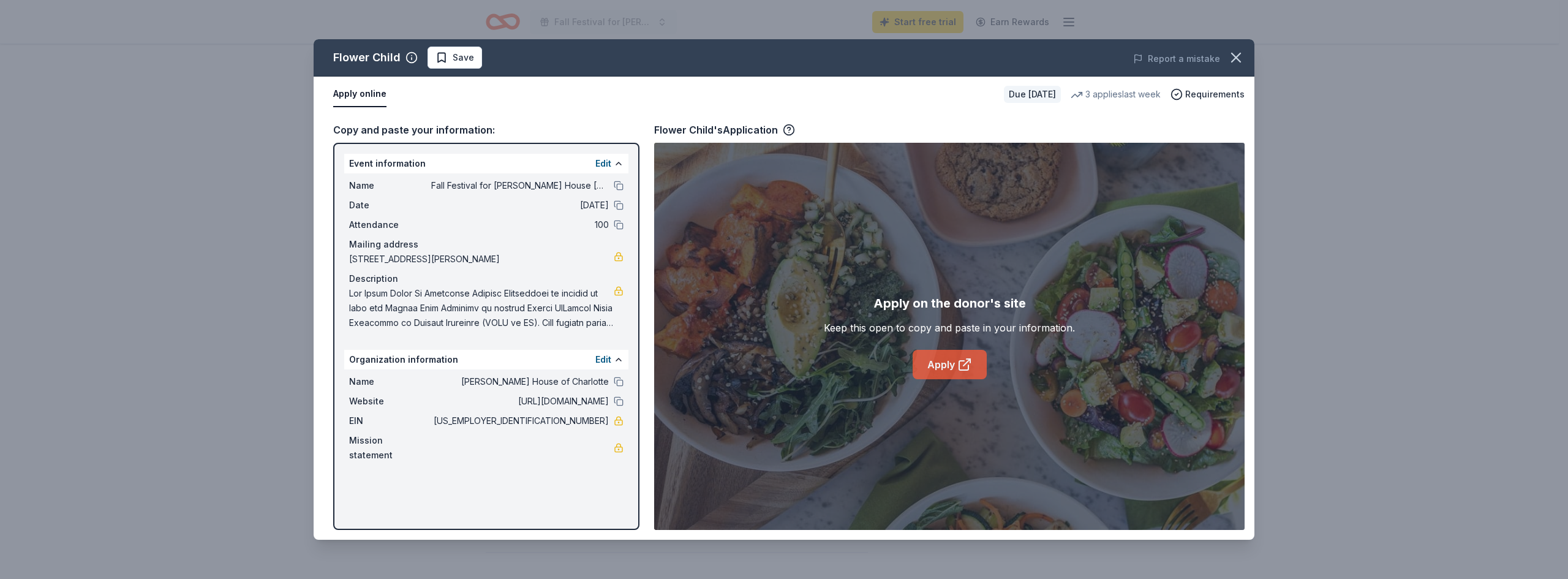
click at [938, 366] on link "Apply" at bounding box center [949, 364] width 74 height 29
click at [461, 62] on span "Save" at bounding box center [463, 58] width 22 height 15
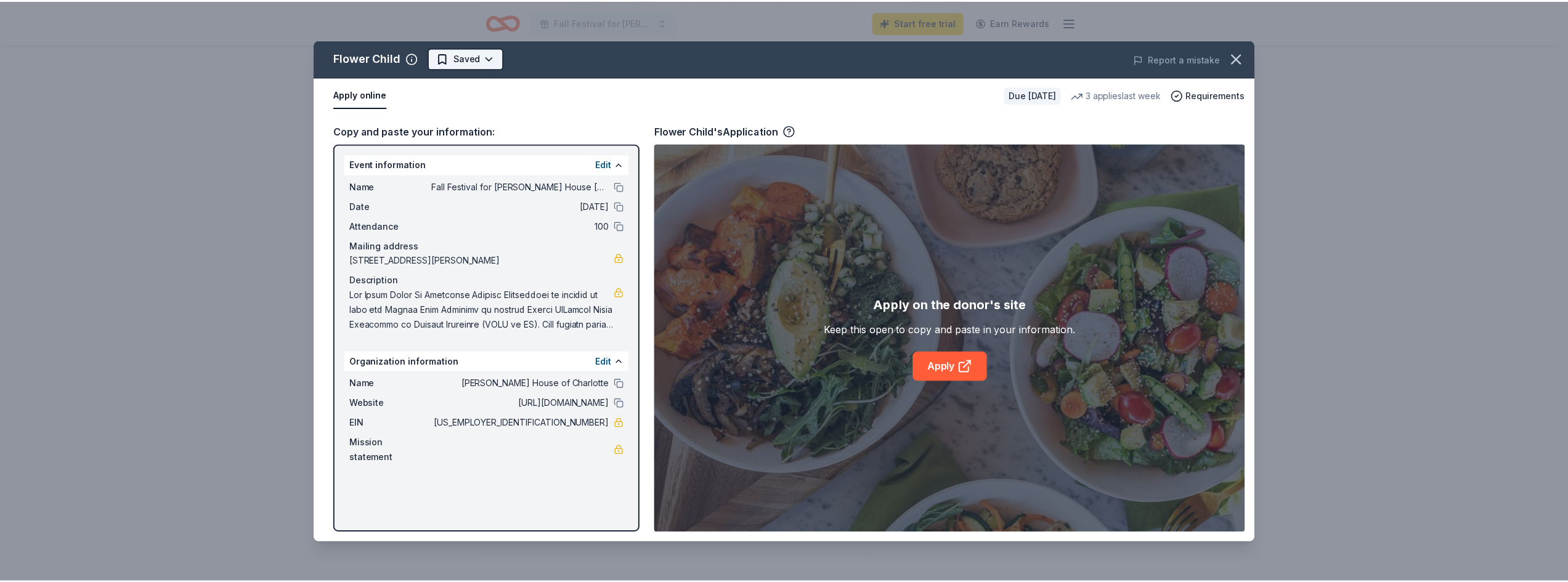
scroll to position [0, 0]
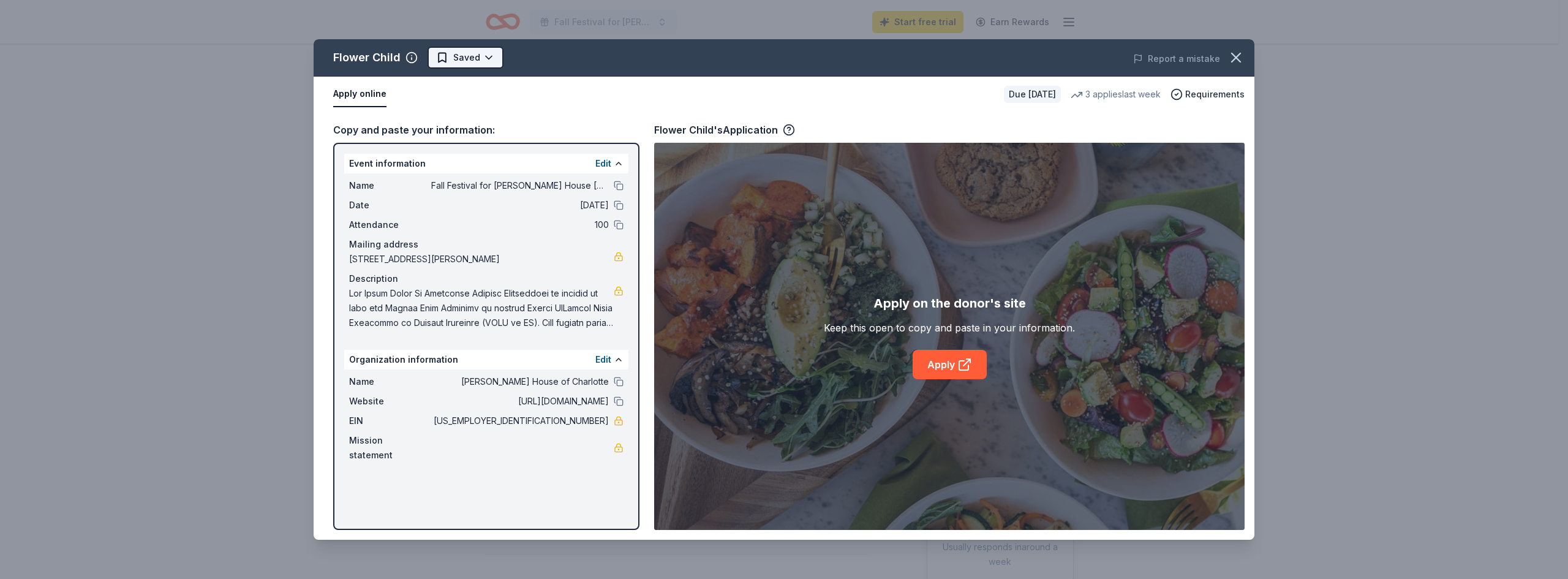
click at [463, 59] on html "Fall Festival for Ronald McDonald House Charlotte Start free trial Earn Rewards…" at bounding box center [784, 289] width 1568 height 579
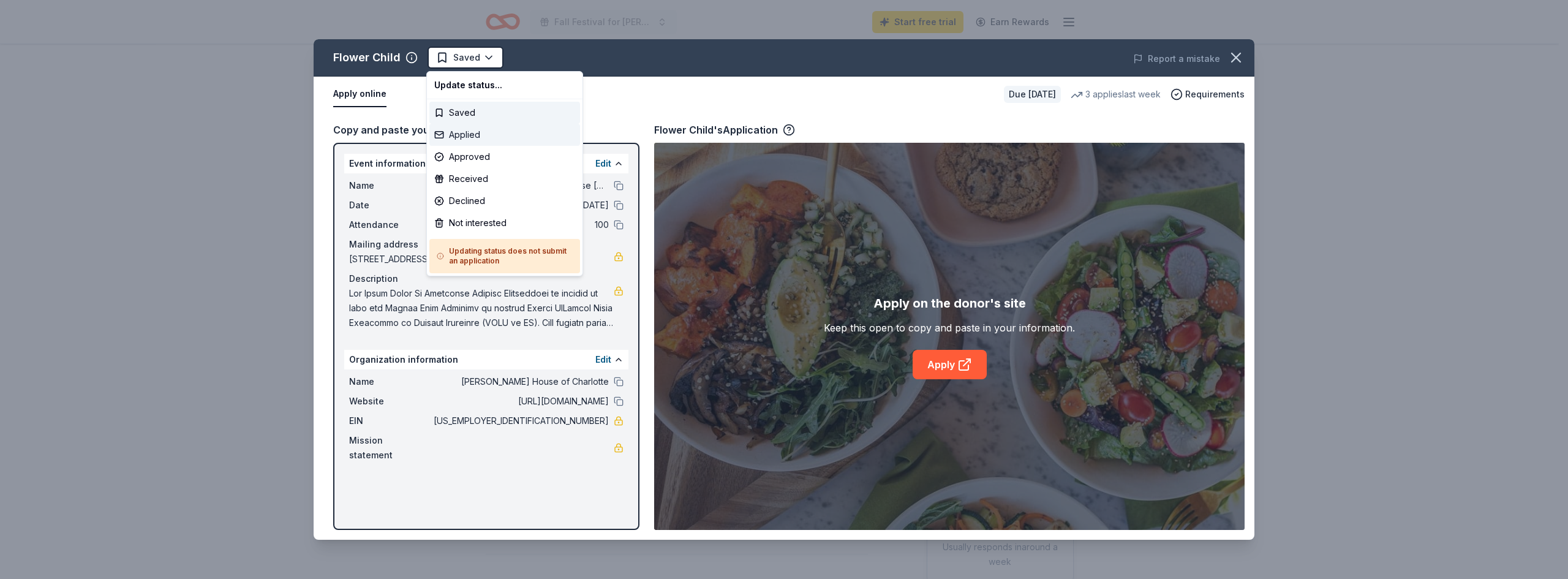
click at [470, 134] on div "Applied" at bounding box center [504, 135] width 151 height 22
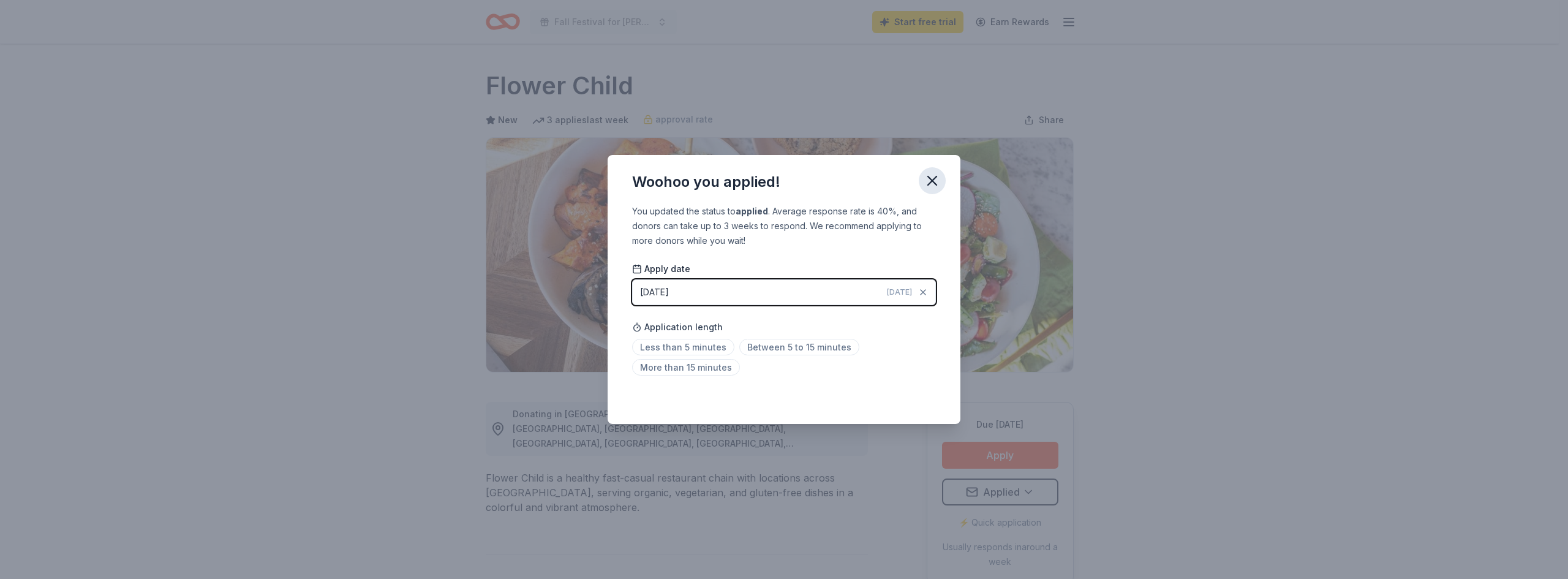
click at [928, 177] on icon "button" at bounding box center [932, 181] width 8 height 8
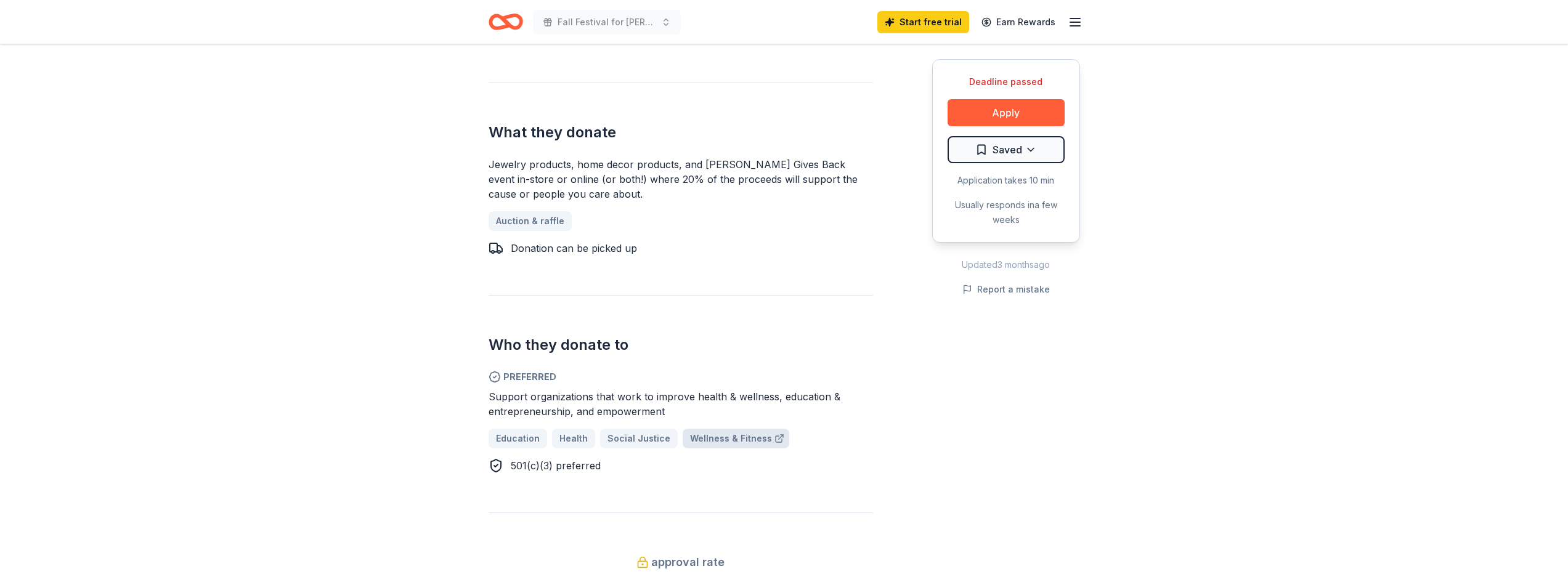
scroll to position [555, 0]
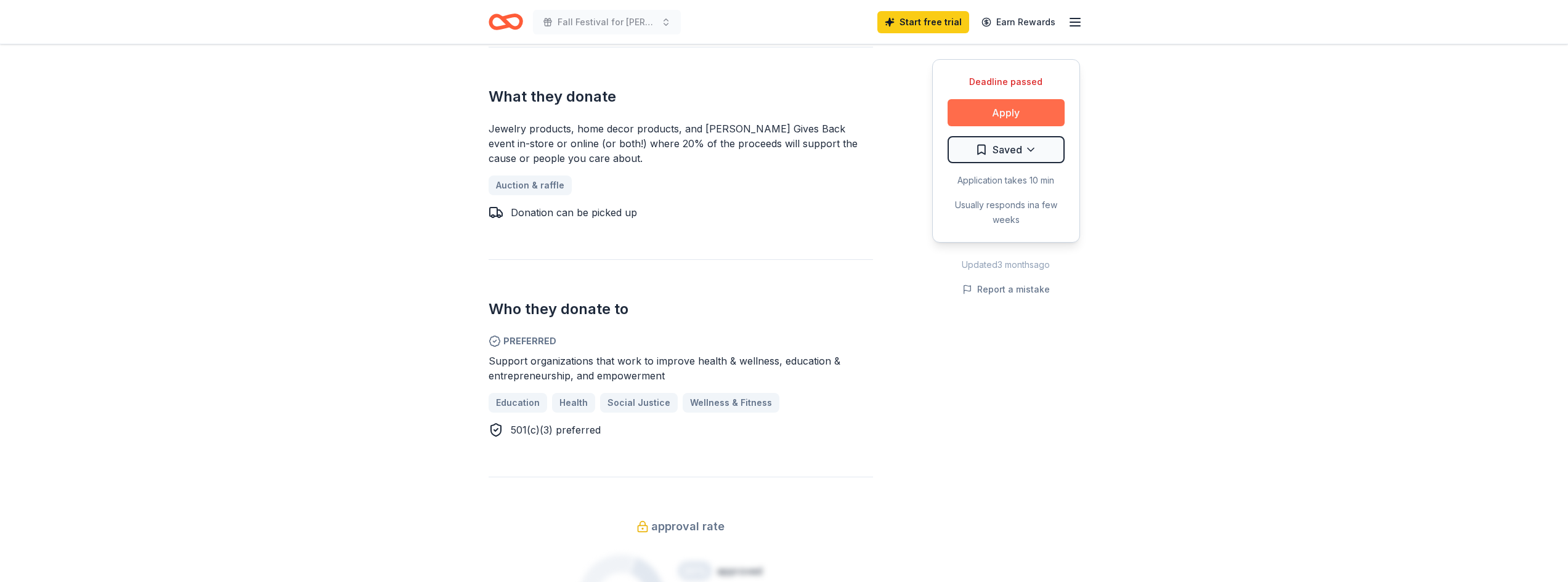
click at [997, 109] on button "Apply" at bounding box center [1006, 112] width 117 height 27
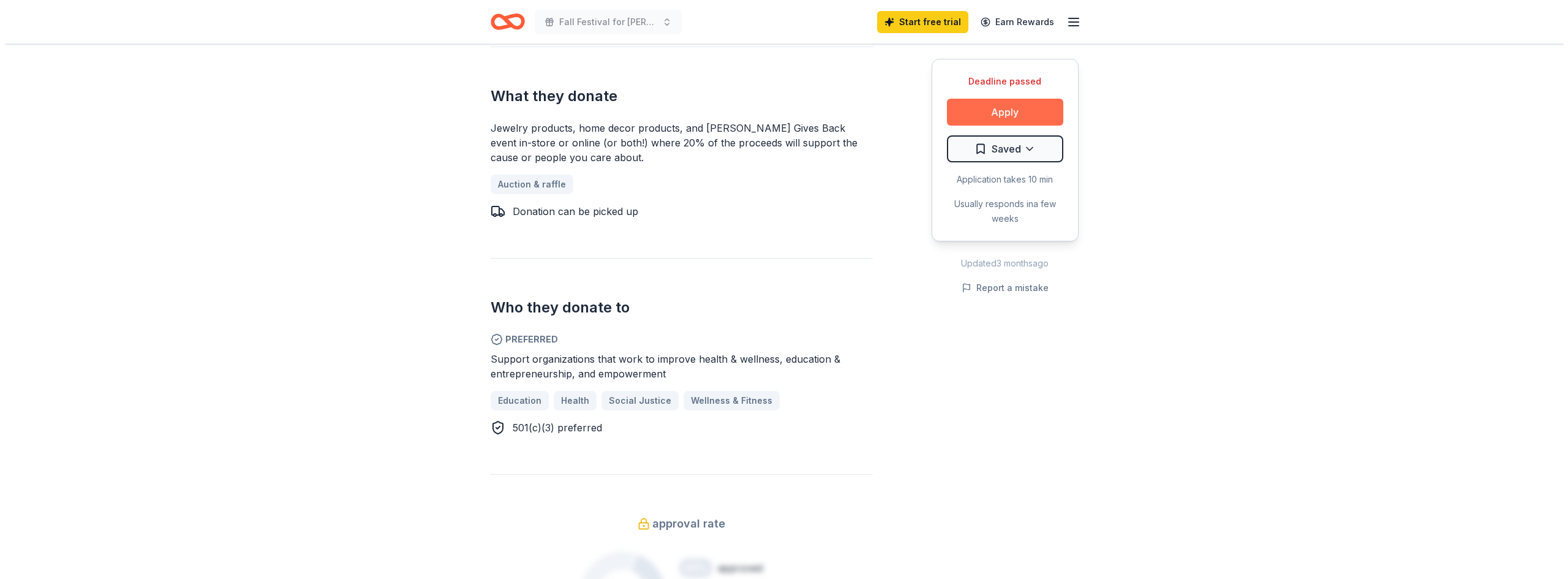
scroll to position [569, 0]
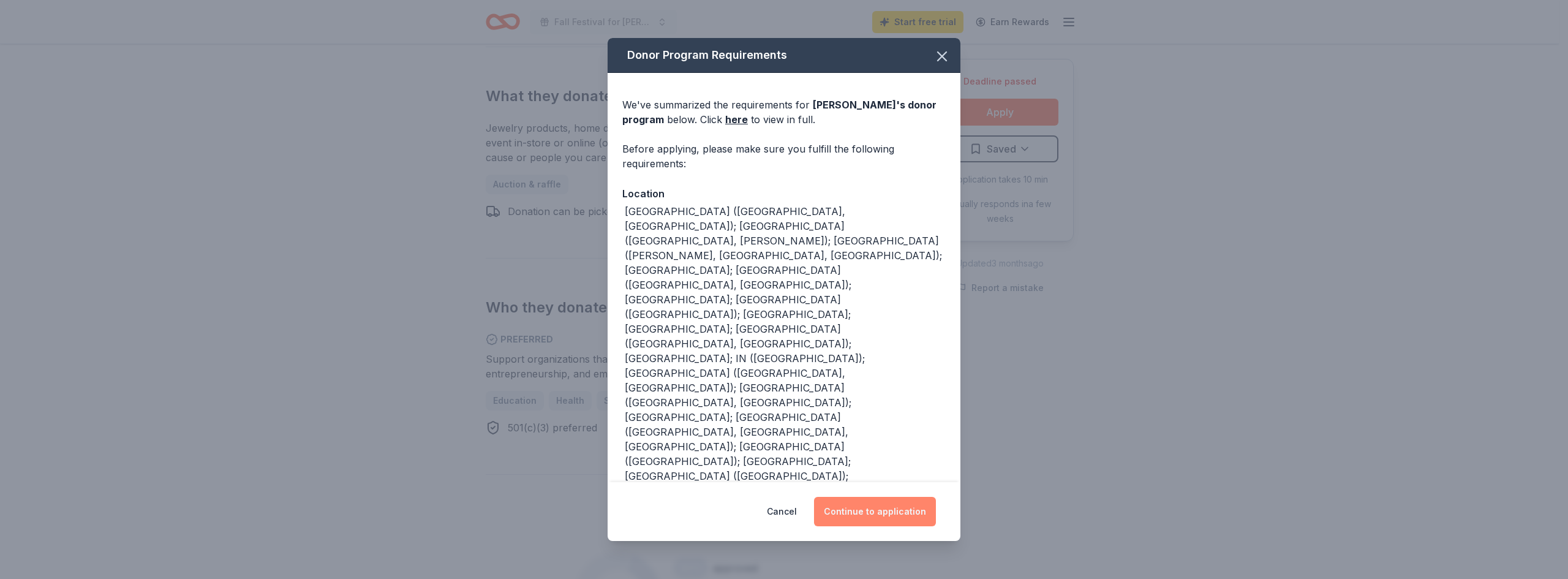
click at [854, 512] on button "Continue to application" at bounding box center [875, 511] width 122 height 29
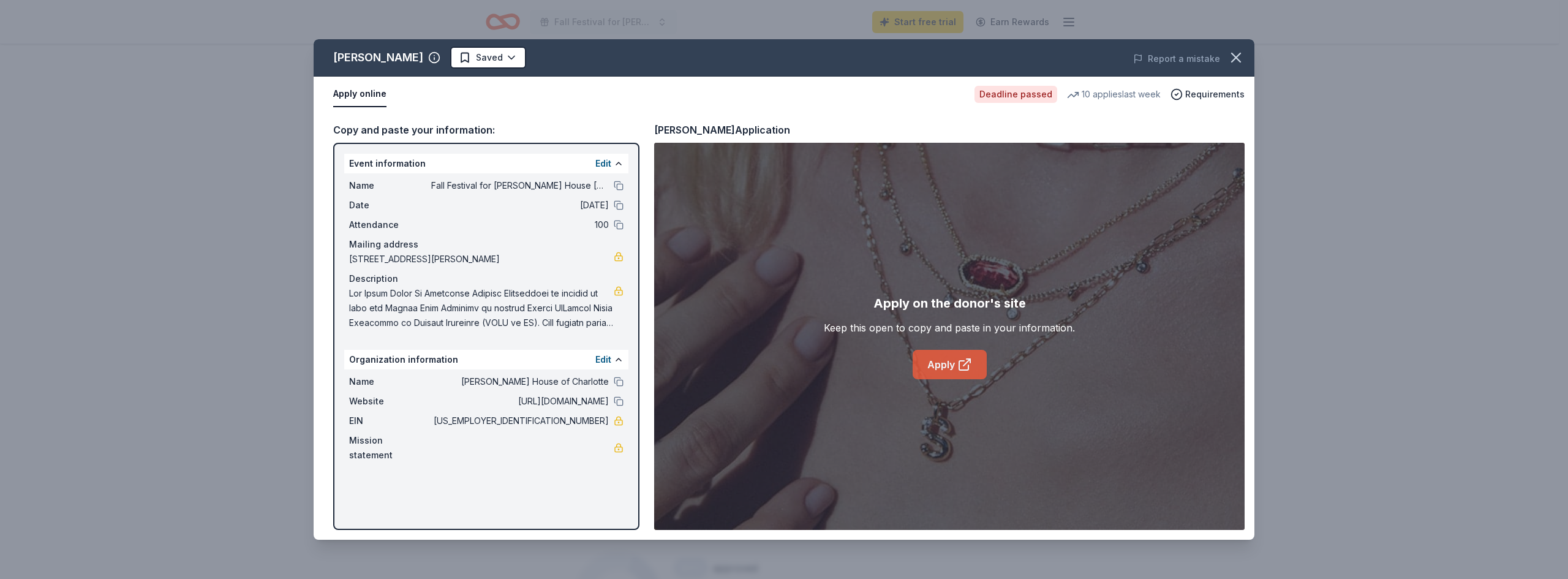
click at [957, 360] on icon at bounding box center [965, 365] width 15 height 15
click at [938, 361] on link "Apply" at bounding box center [949, 364] width 74 height 29
click at [933, 364] on link "Apply" at bounding box center [949, 364] width 74 height 29
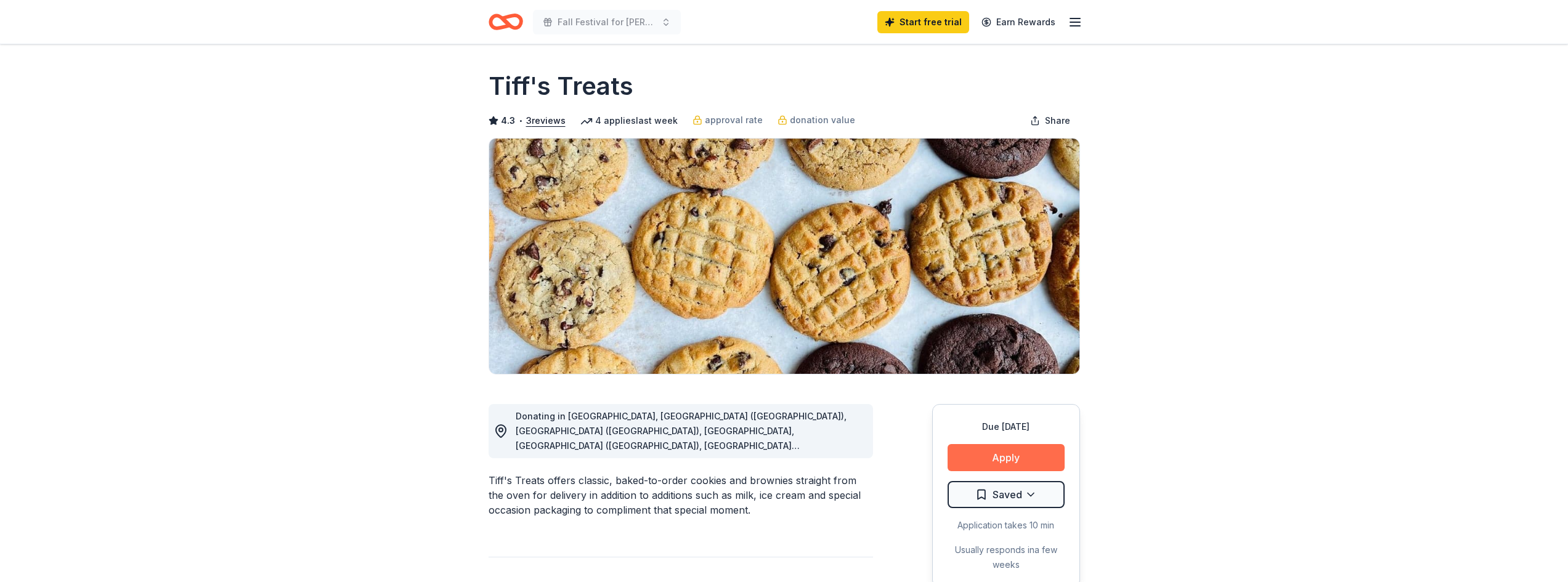
click at [991, 458] on button "Apply" at bounding box center [1006, 457] width 117 height 27
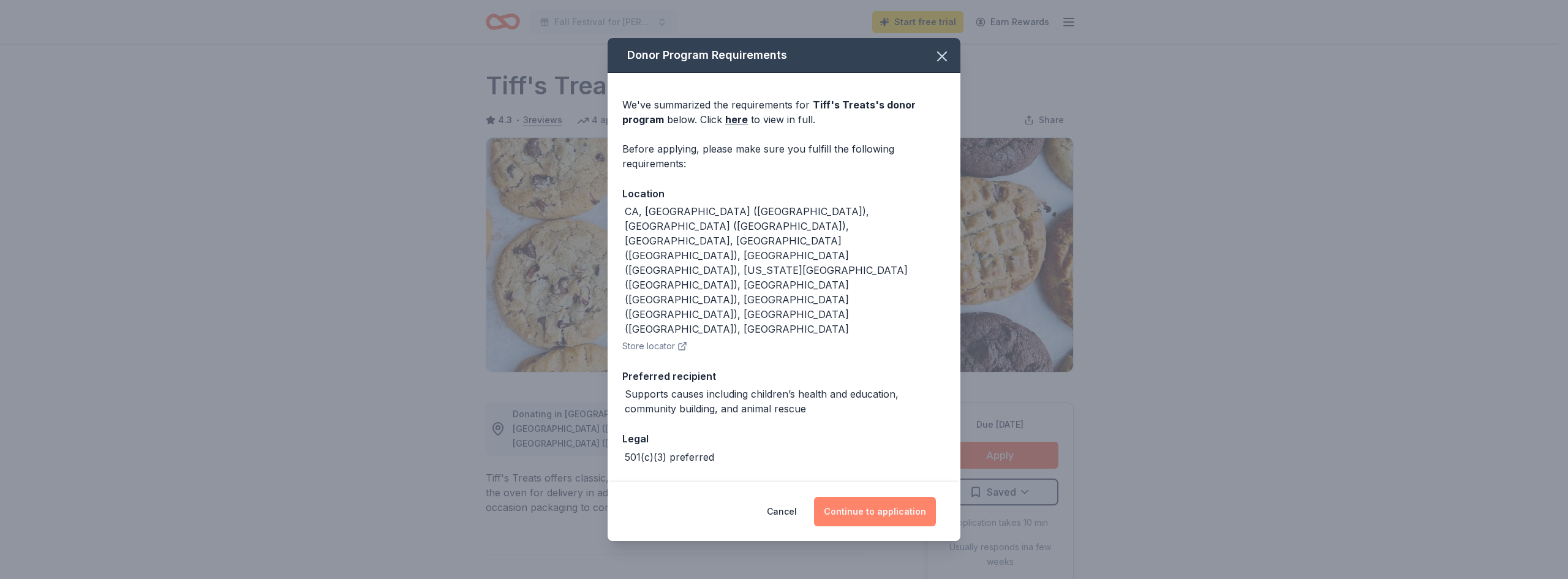
click at [867, 497] on button "Continue to application" at bounding box center [875, 511] width 122 height 29
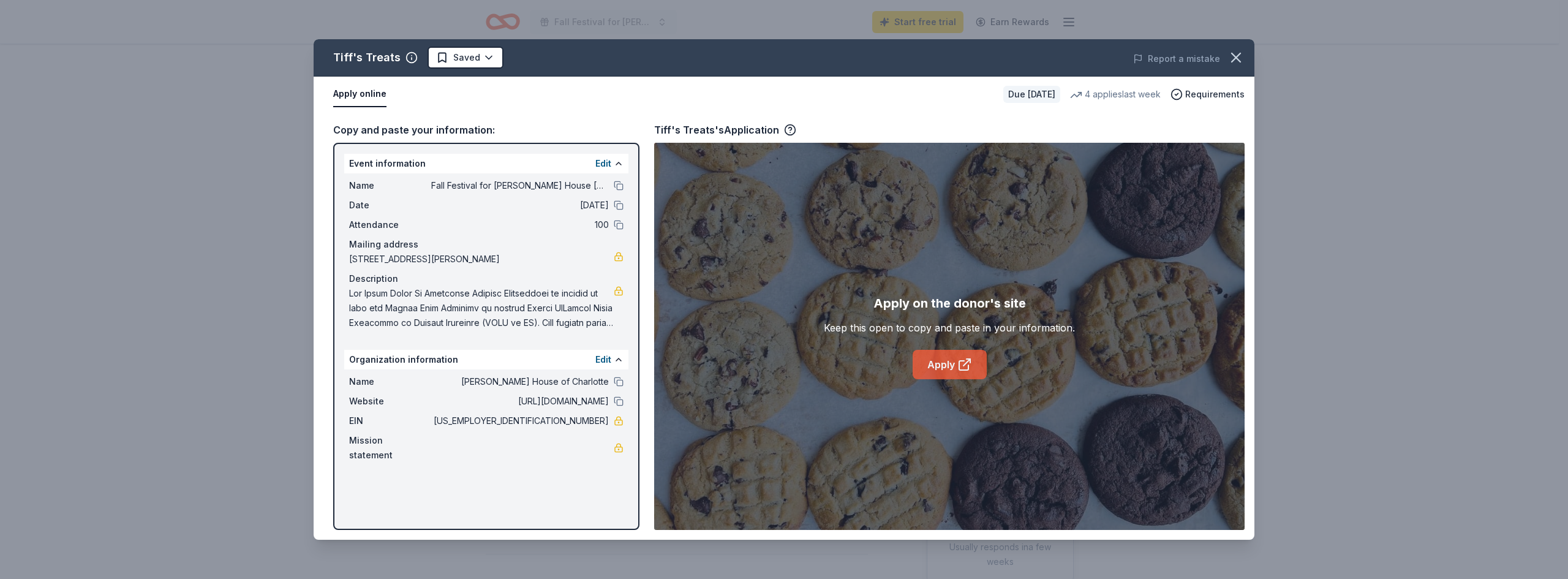
click at [942, 358] on link "Apply" at bounding box center [949, 364] width 74 height 29
click at [952, 365] on link "Apply" at bounding box center [949, 364] width 74 height 29
